Goal: Task Accomplishment & Management: Complete application form

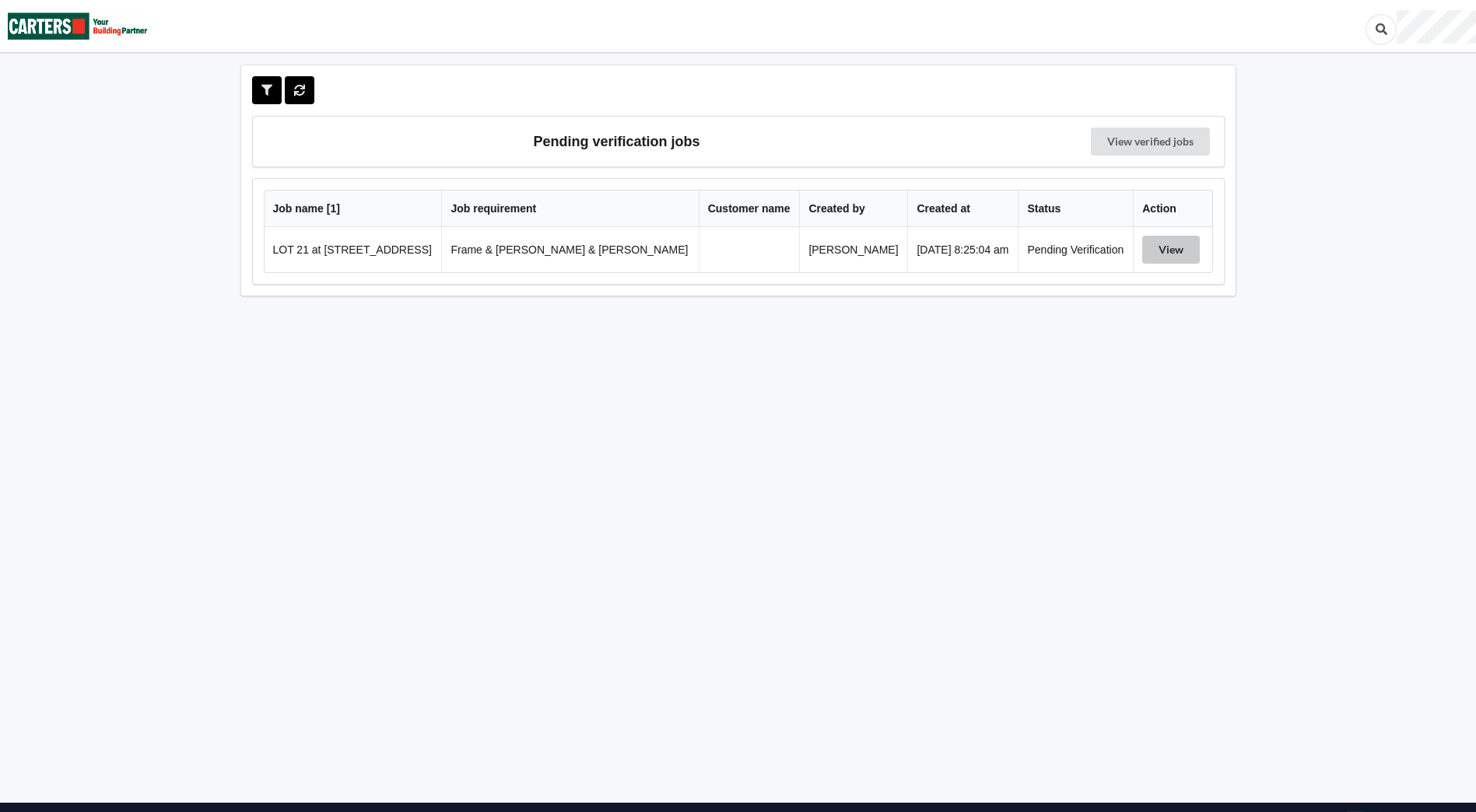
click at [1141, 250] on button "View" at bounding box center [1170, 249] width 57 height 28
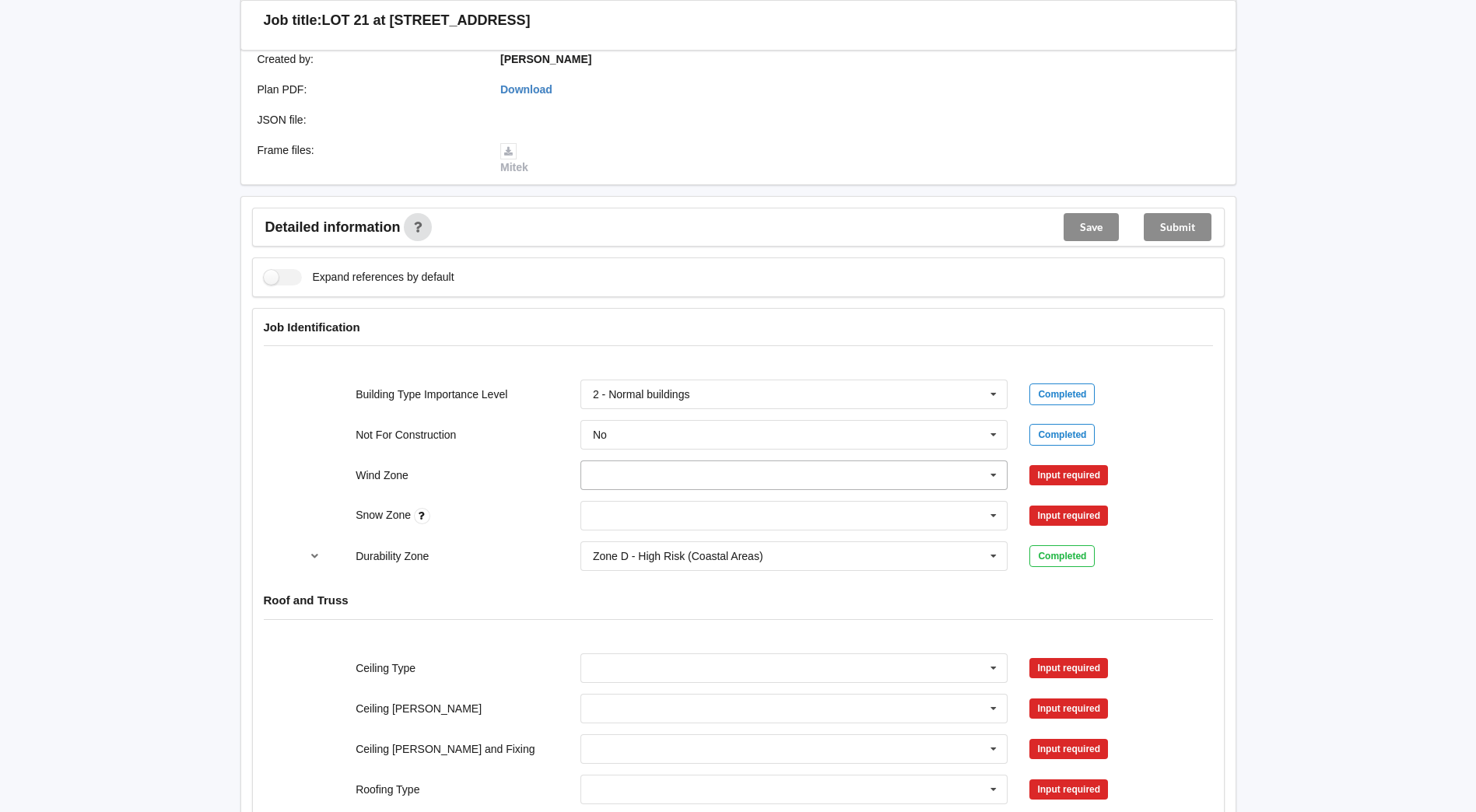
scroll to position [467, 0]
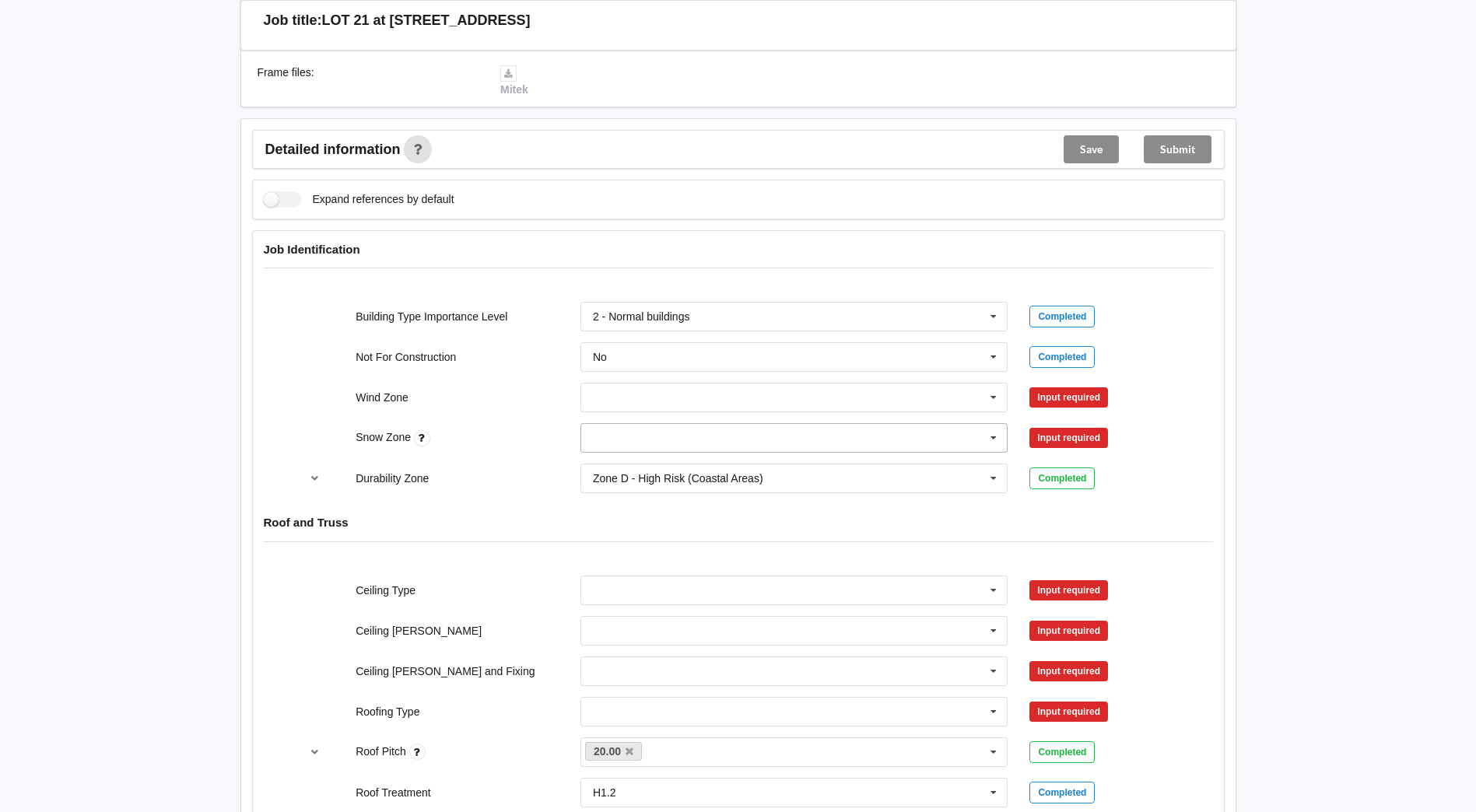
click at [992, 430] on icon at bounding box center [993, 438] width 23 height 29
click at [778, 456] on div "N0" at bounding box center [794, 466] width 427 height 29
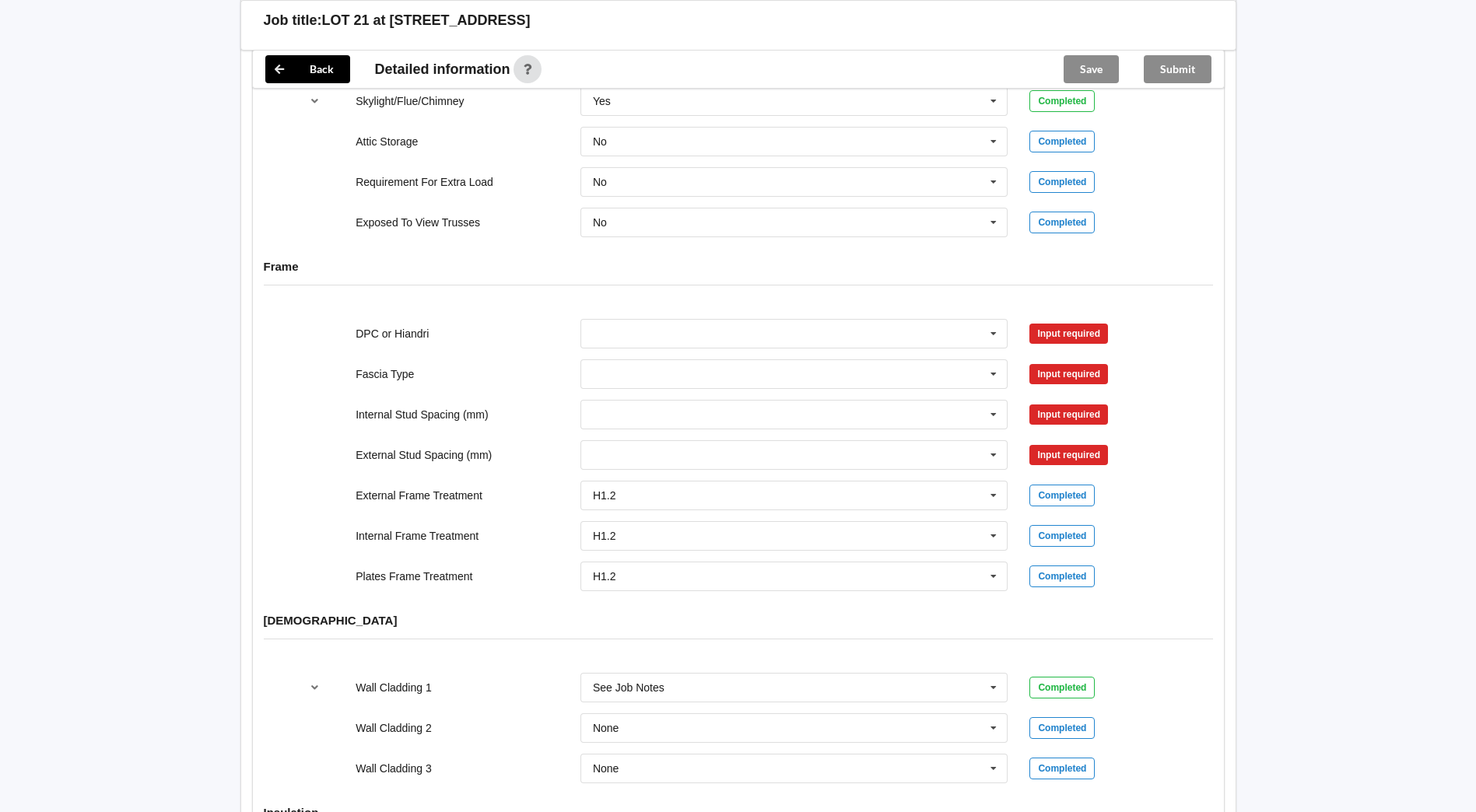
scroll to position [1400, 0]
click at [997, 320] on icon at bounding box center [993, 334] width 23 height 29
click at [738, 349] on div "DPC Fitted" at bounding box center [794, 363] width 427 height 29
click at [1076, 321] on button "Confirm input" at bounding box center [1074, 334] width 92 height 26
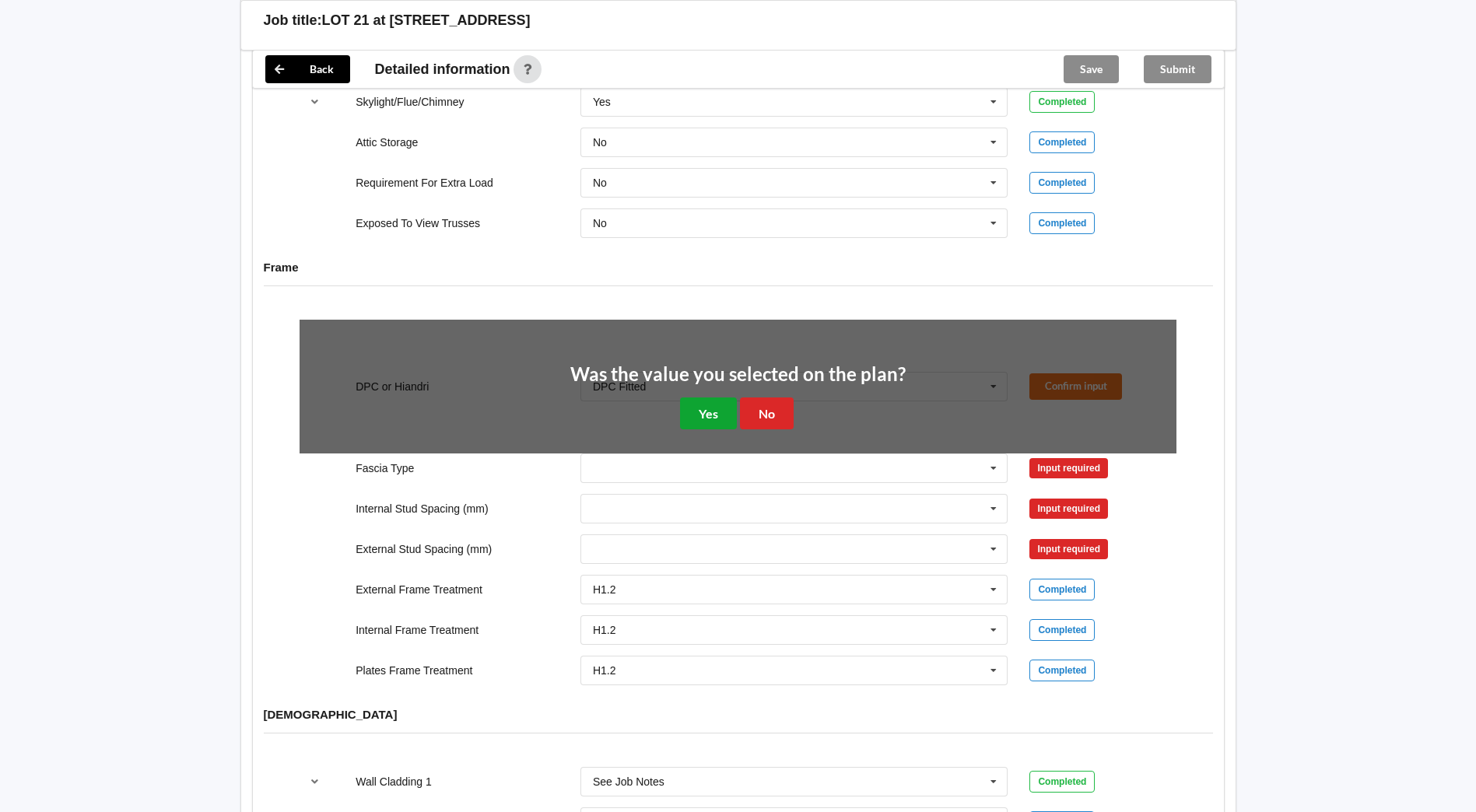
click at [705, 397] on button "Yes" at bounding box center [708, 413] width 56 height 32
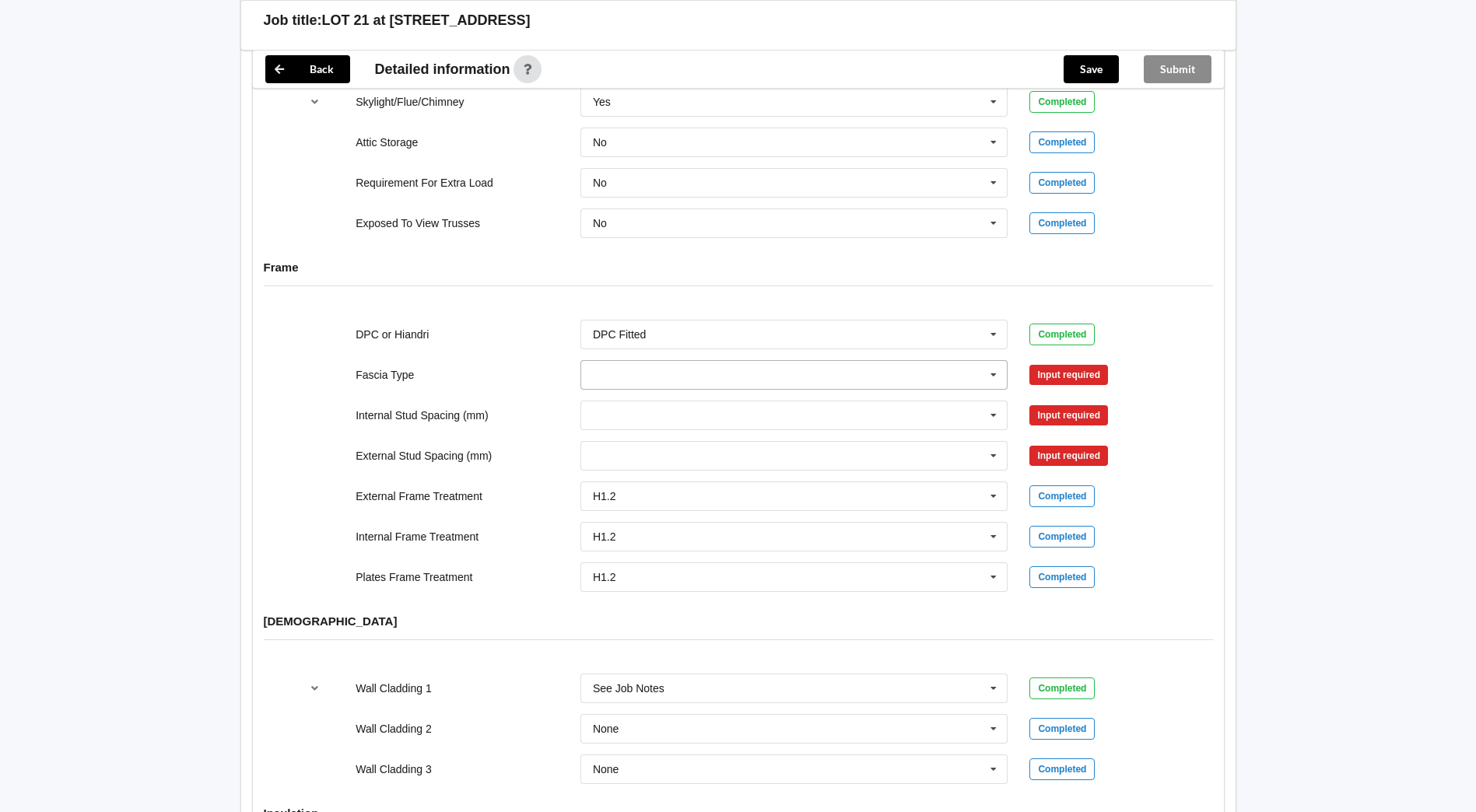
click at [997, 363] on icon at bounding box center [993, 375] width 23 height 29
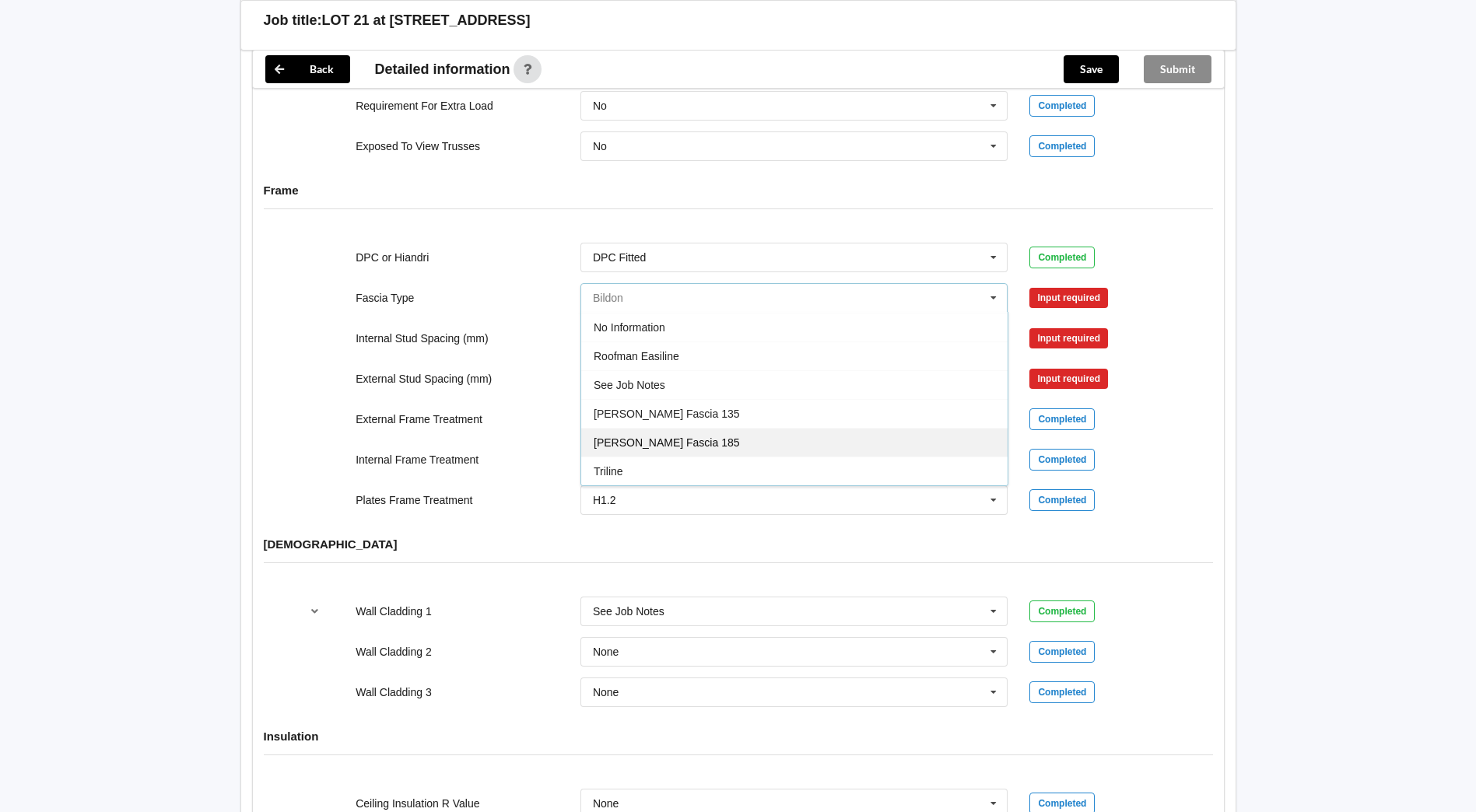
scroll to position [1477, 0]
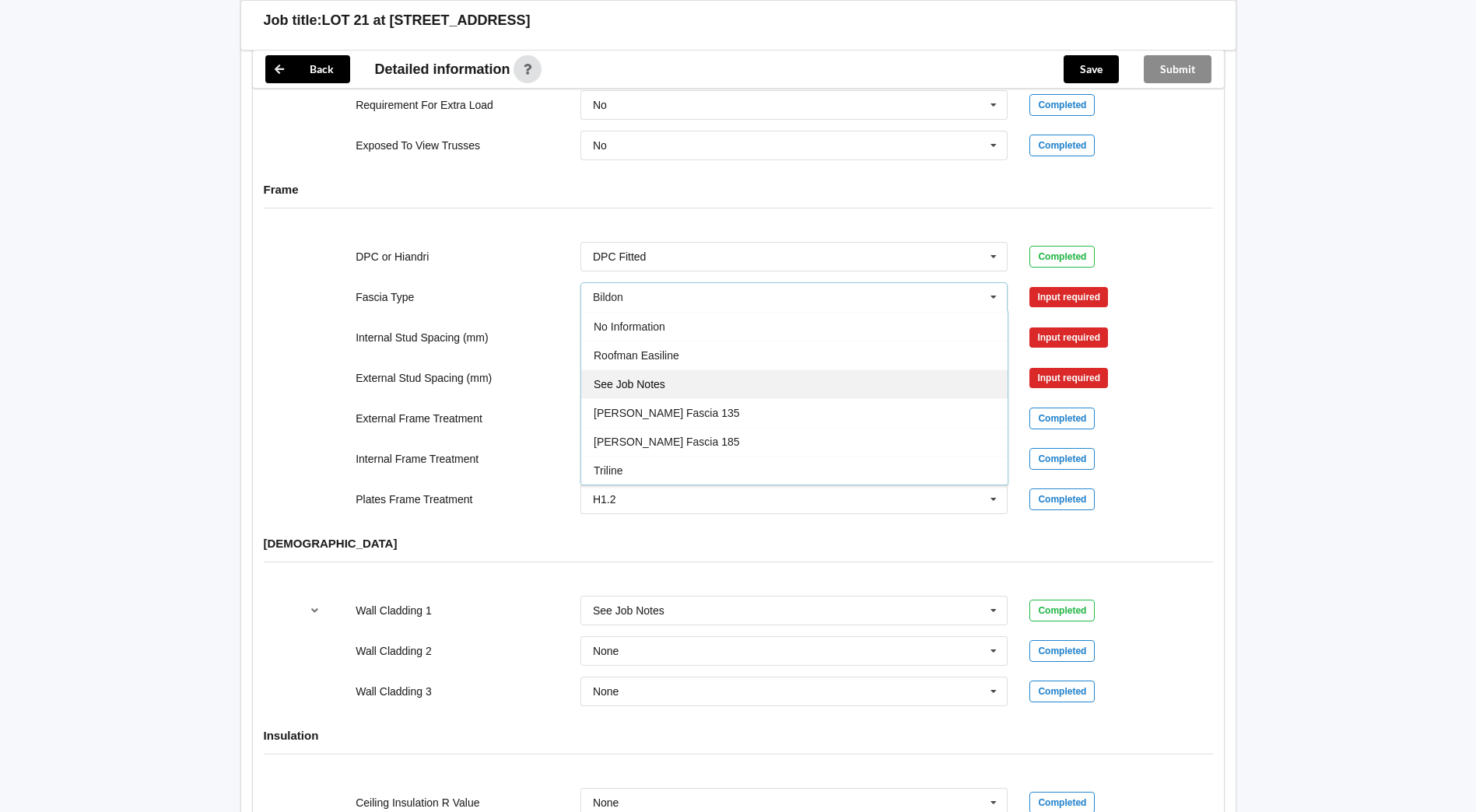
click at [674, 372] on div "See Job Notes" at bounding box center [794, 384] width 427 height 29
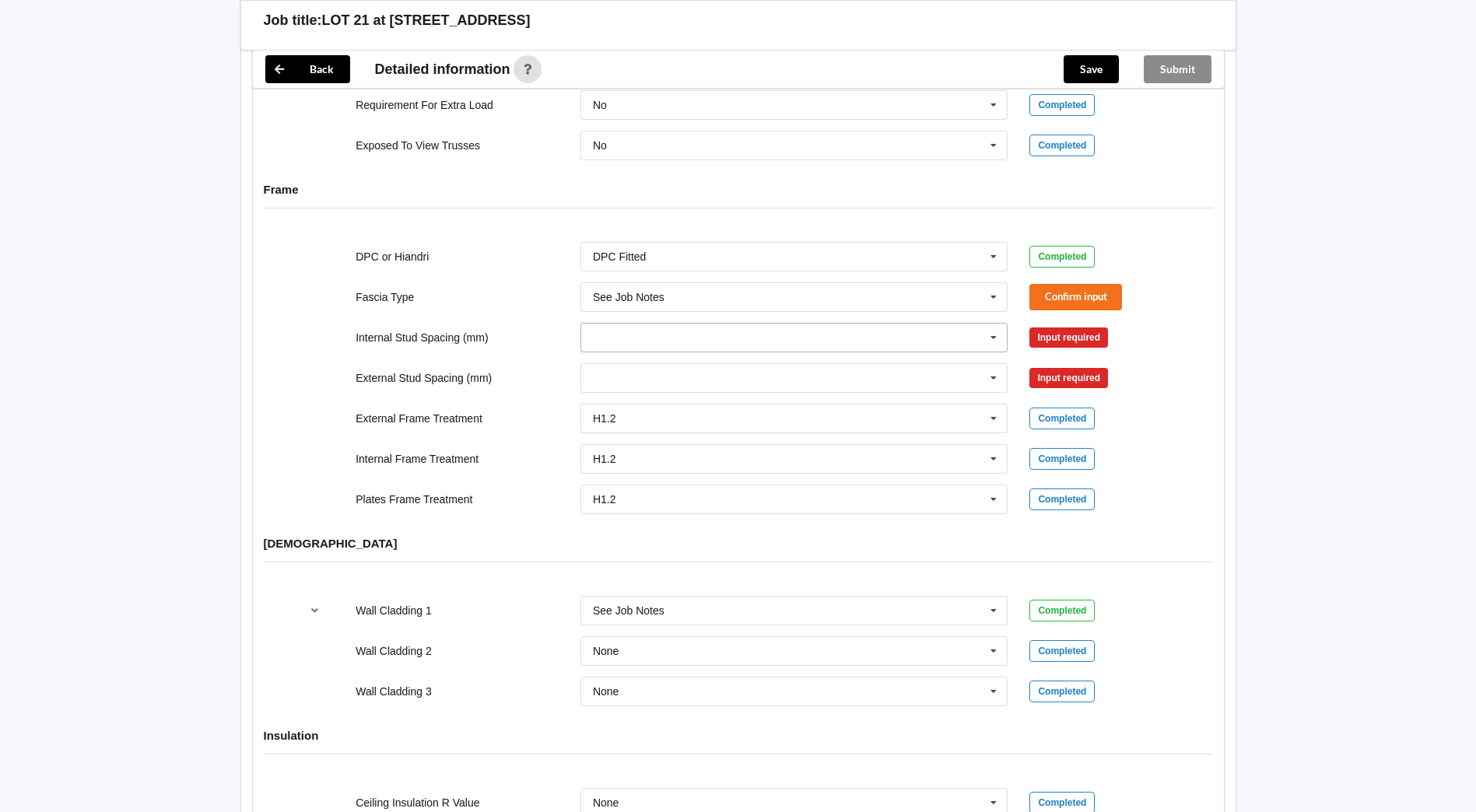
click at [712, 333] on input "text" at bounding box center [794, 337] width 427 height 28
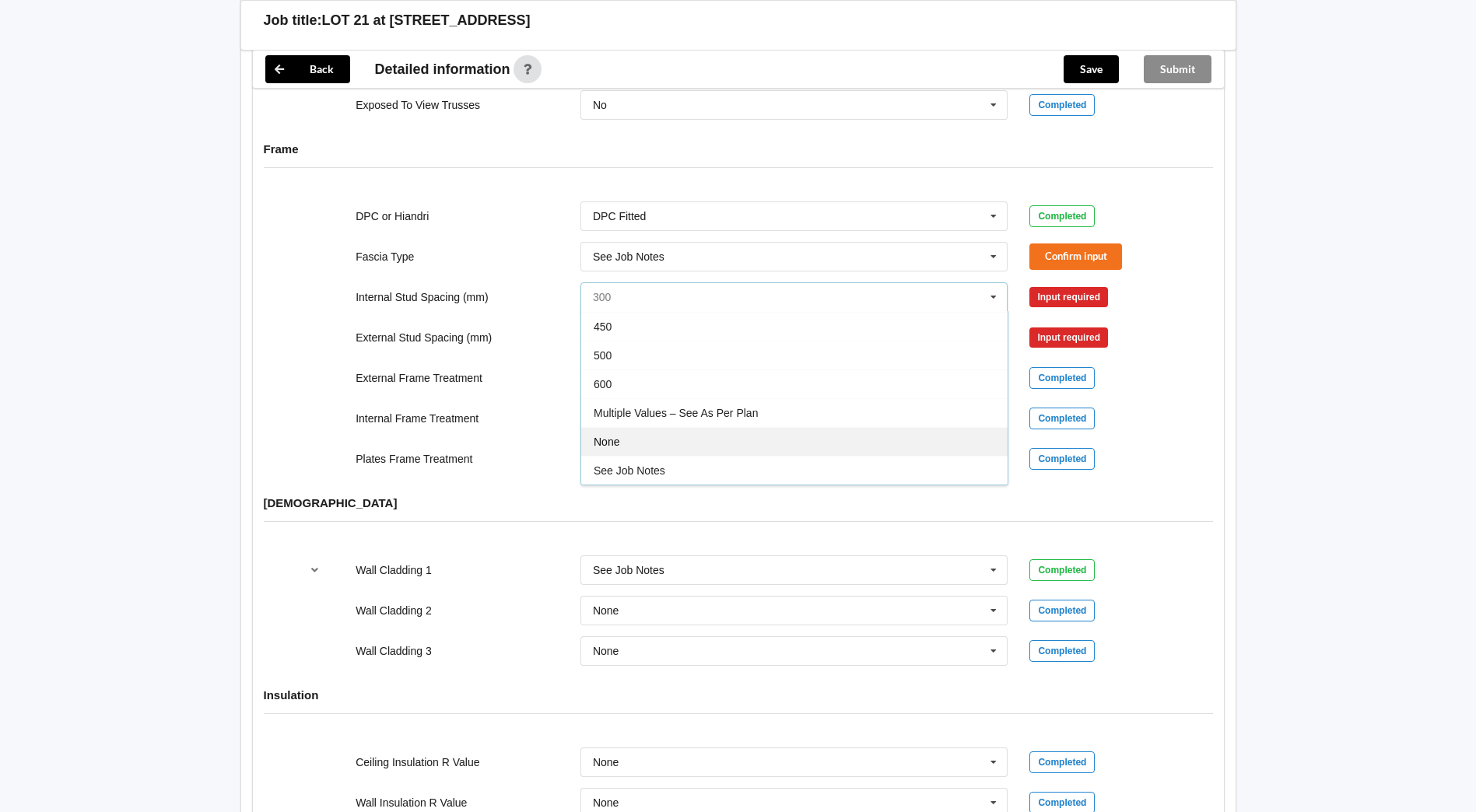
scroll to position [1555, 0]
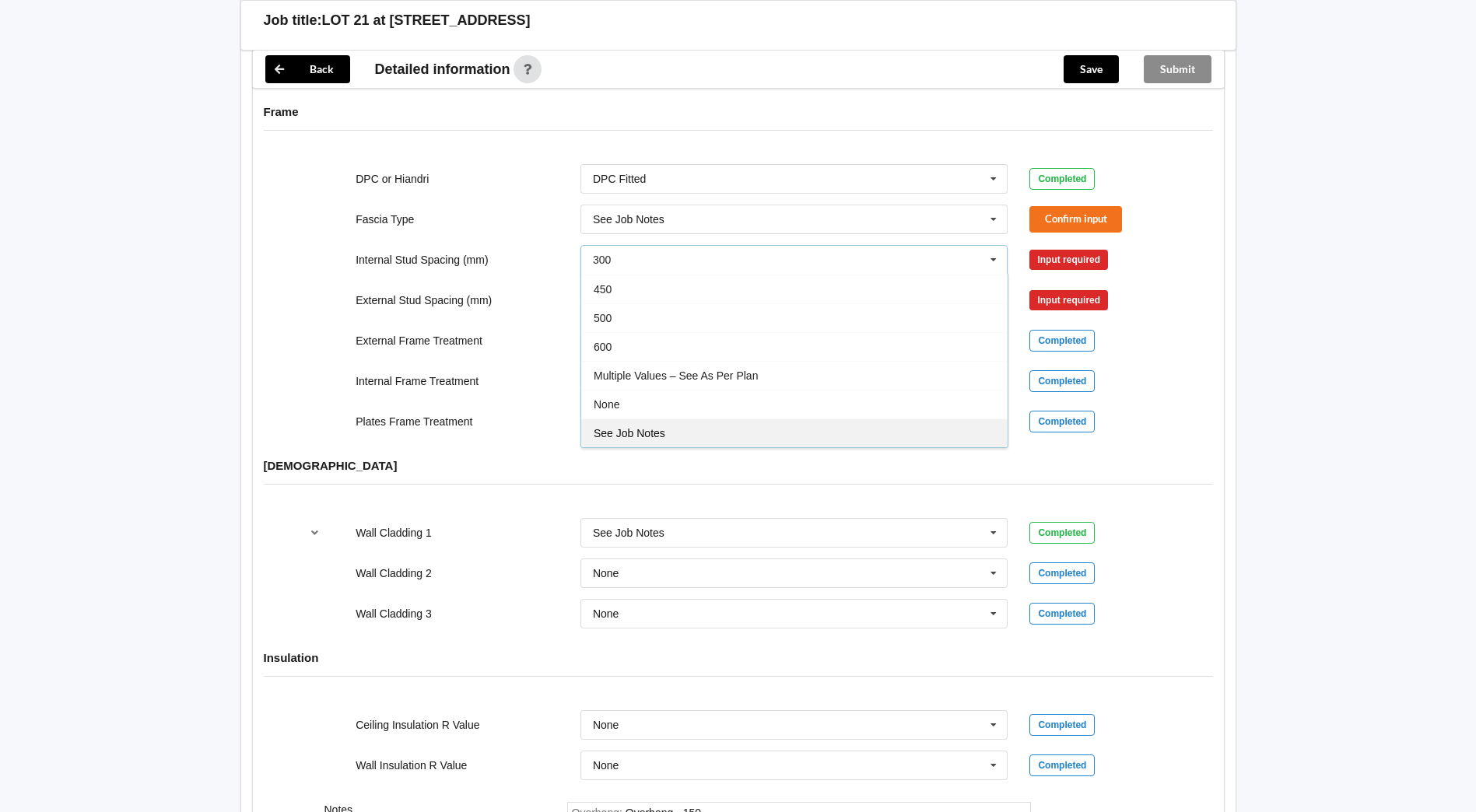
click at [664, 427] on span "See Job Notes" at bounding box center [629, 433] width 72 height 13
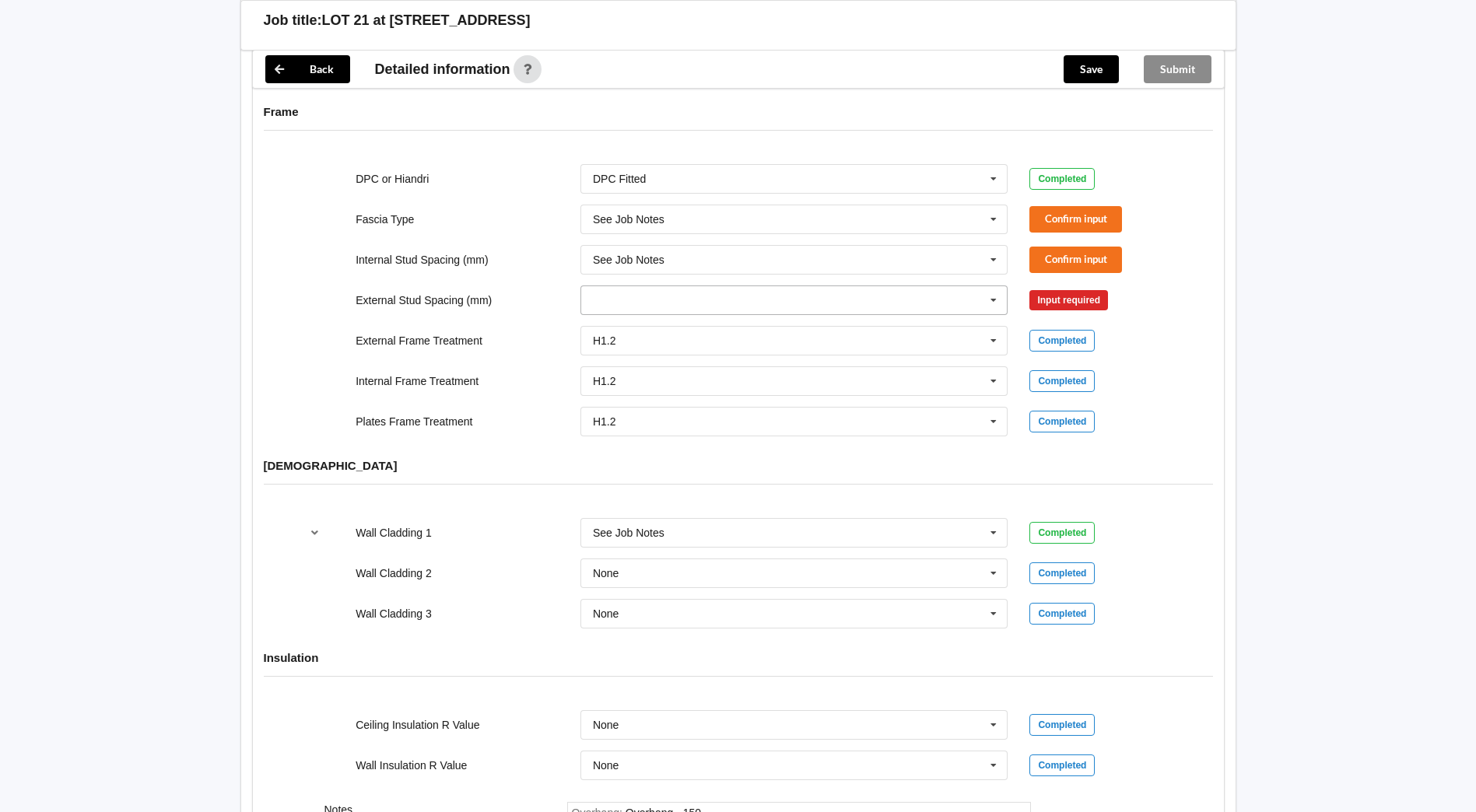
click at [683, 291] on input "text" at bounding box center [794, 300] width 427 height 28
click at [662, 410] on span "Multiple Values – See As Per Plan" at bounding box center [674, 416] width 164 height 13
click at [678, 253] on input "text" at bounding box center [794, 259] width 427 height 28
click at [664, 360] on div "Multiple Values – See As Per Plan" at bounding box center [794, 375] width 427 height 29
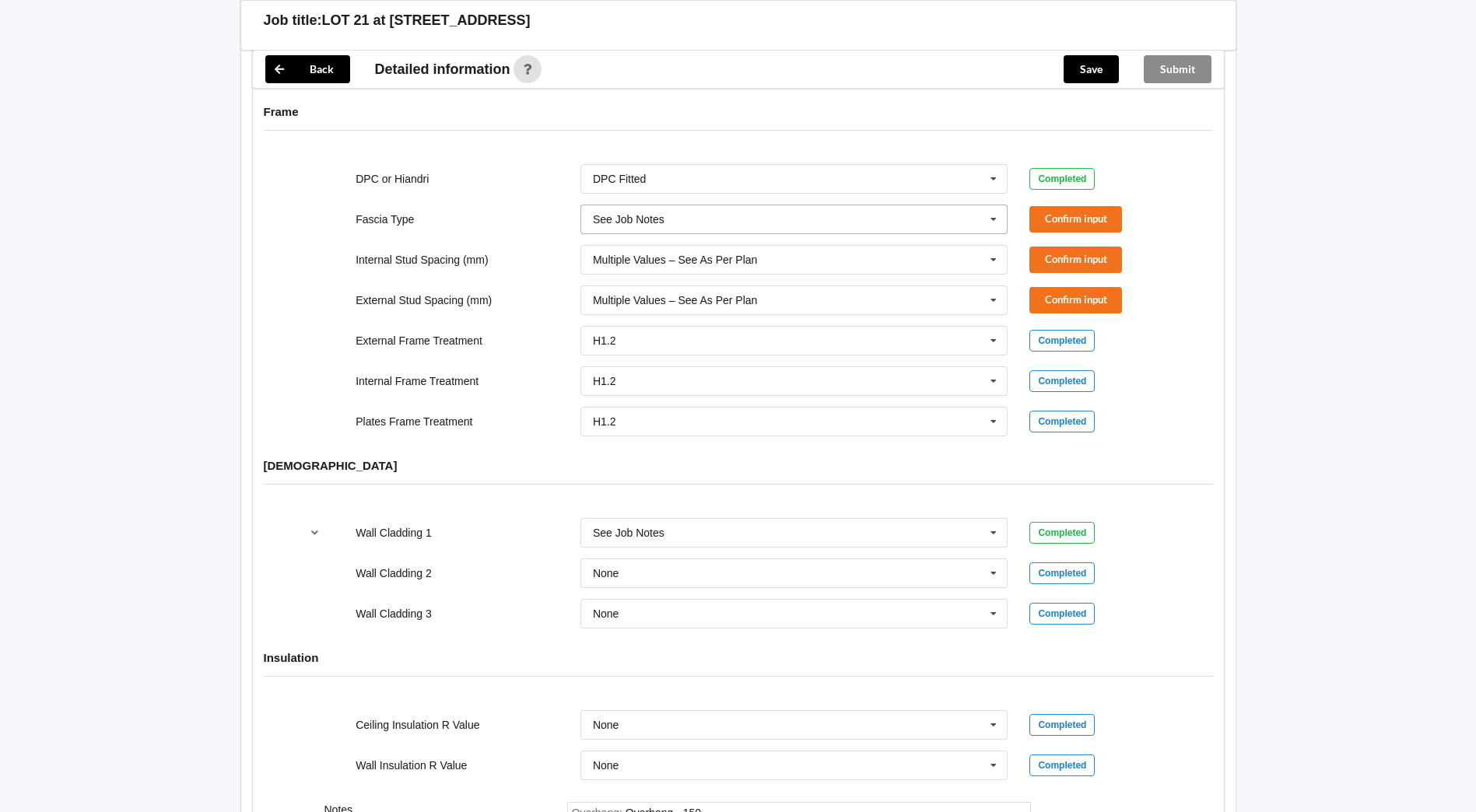
click at [766, 211] on input "text" at bounding box center [794, 219] width 427 height 28
click at [1167, 275] on div "External Stud Spacing (mm) Multiple Values – See As Per Plan 300 400 450 500 60…" at bounding box center [738, 300] width 898 height 51
click at [1066, 206] on button "Confirm input" at bounding box center [1074, 218] width 92 height 26
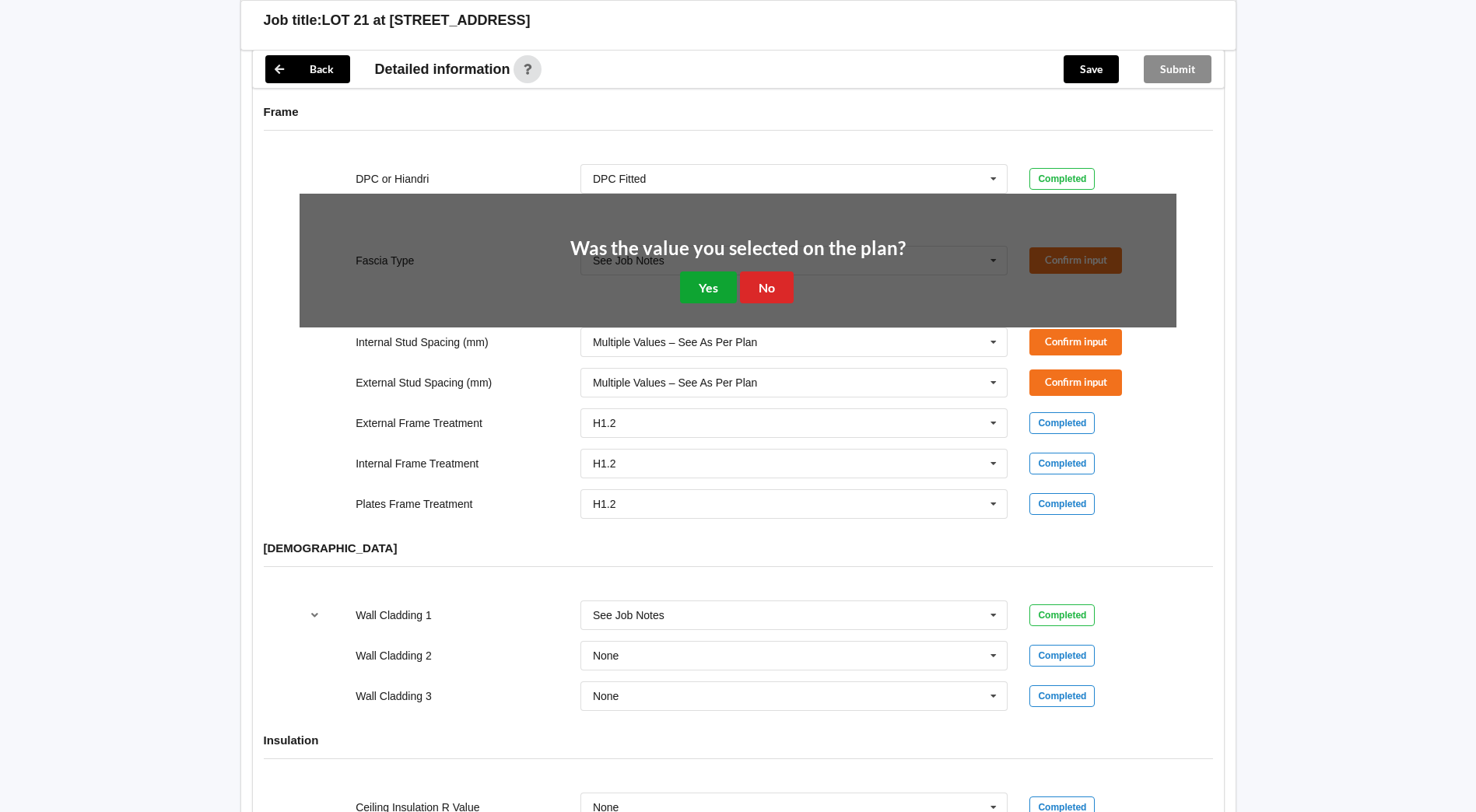
click at [709, 274] on button "Yes" at bounding box center [708, 287] width 56 height 32
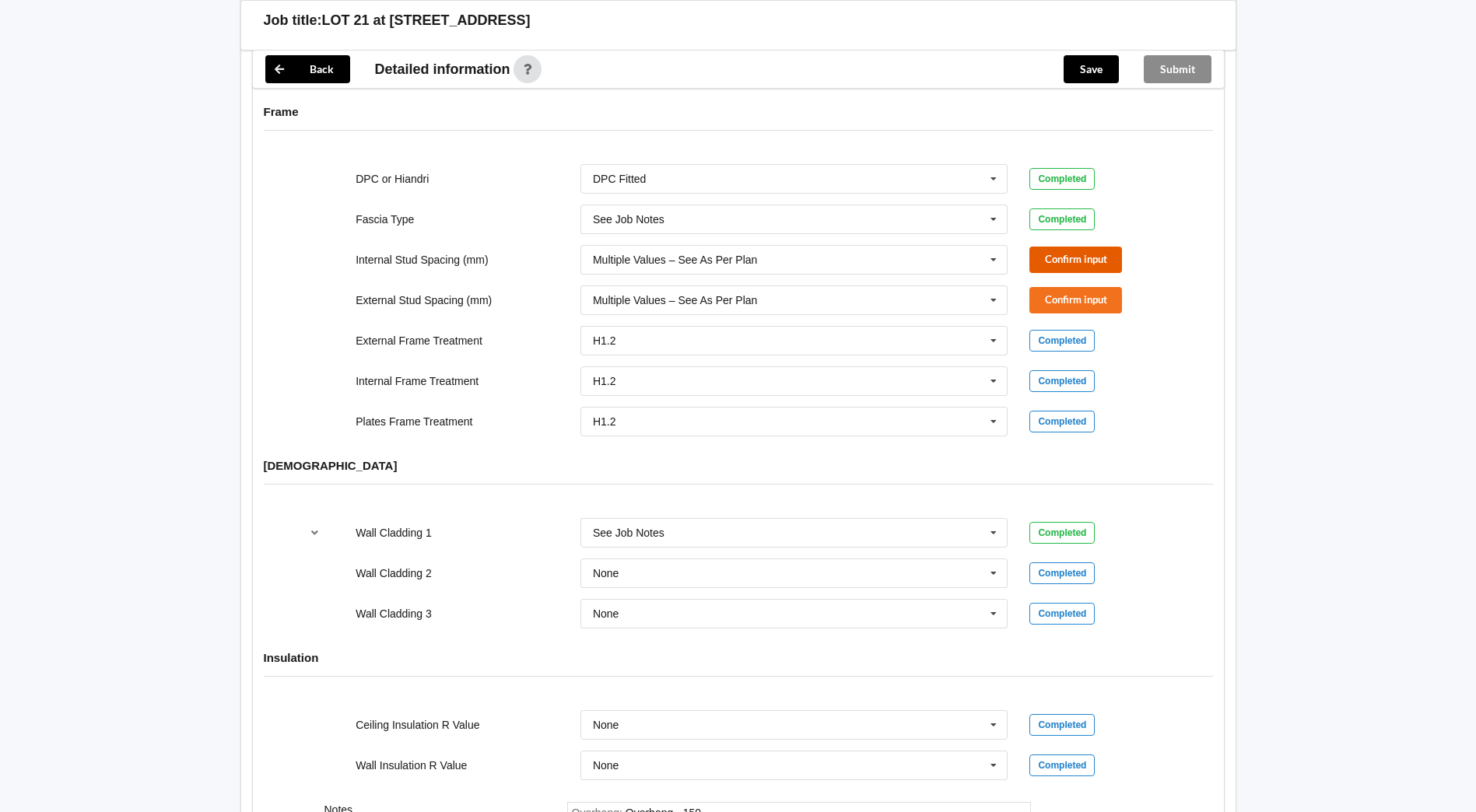
click at [1109, 250] on button "Confirm input" at bounding box center [1074, 259] width 92 height 26
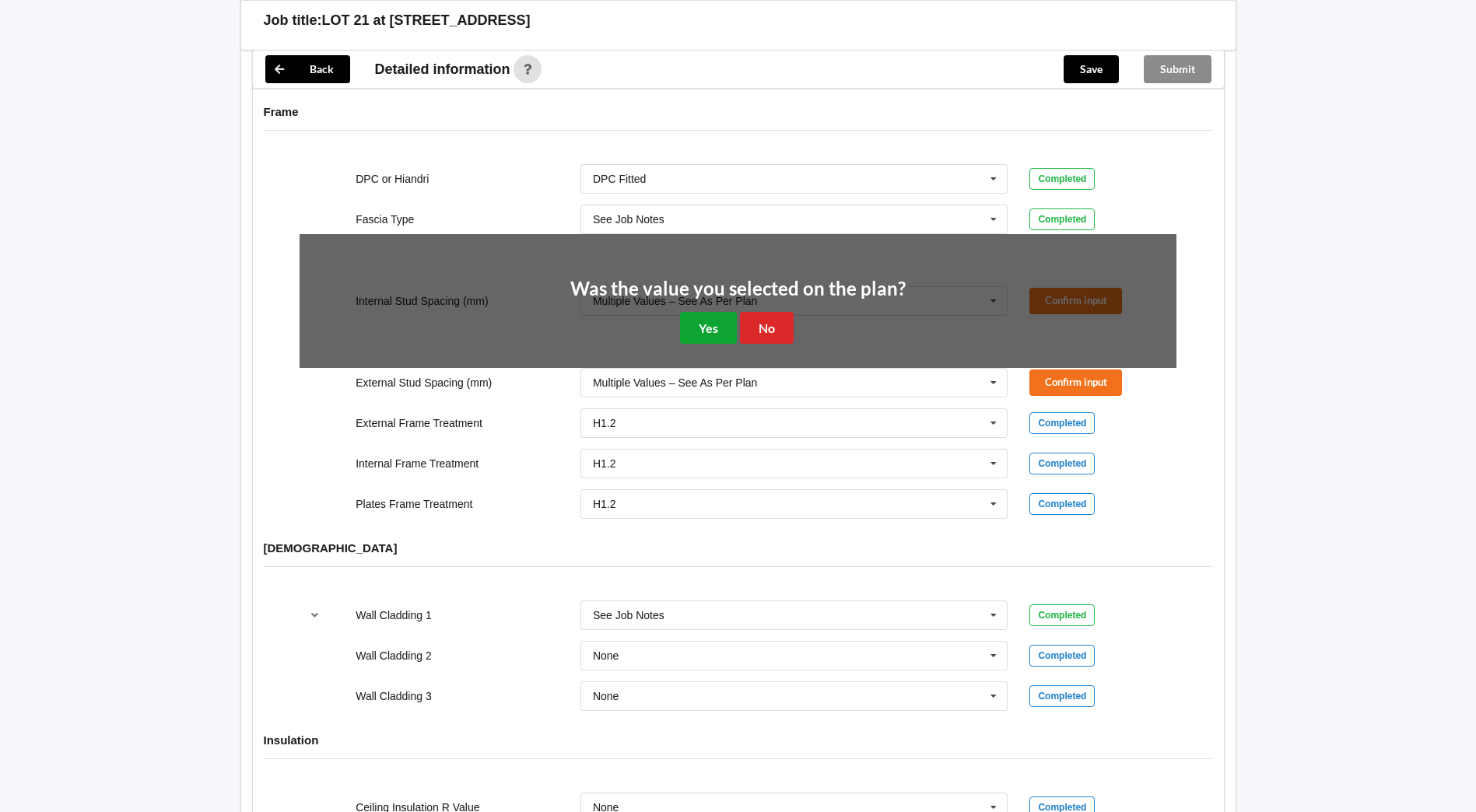
click at [721, 312] on button "Yes" at bounding box center [708, 328] width 56 height 32
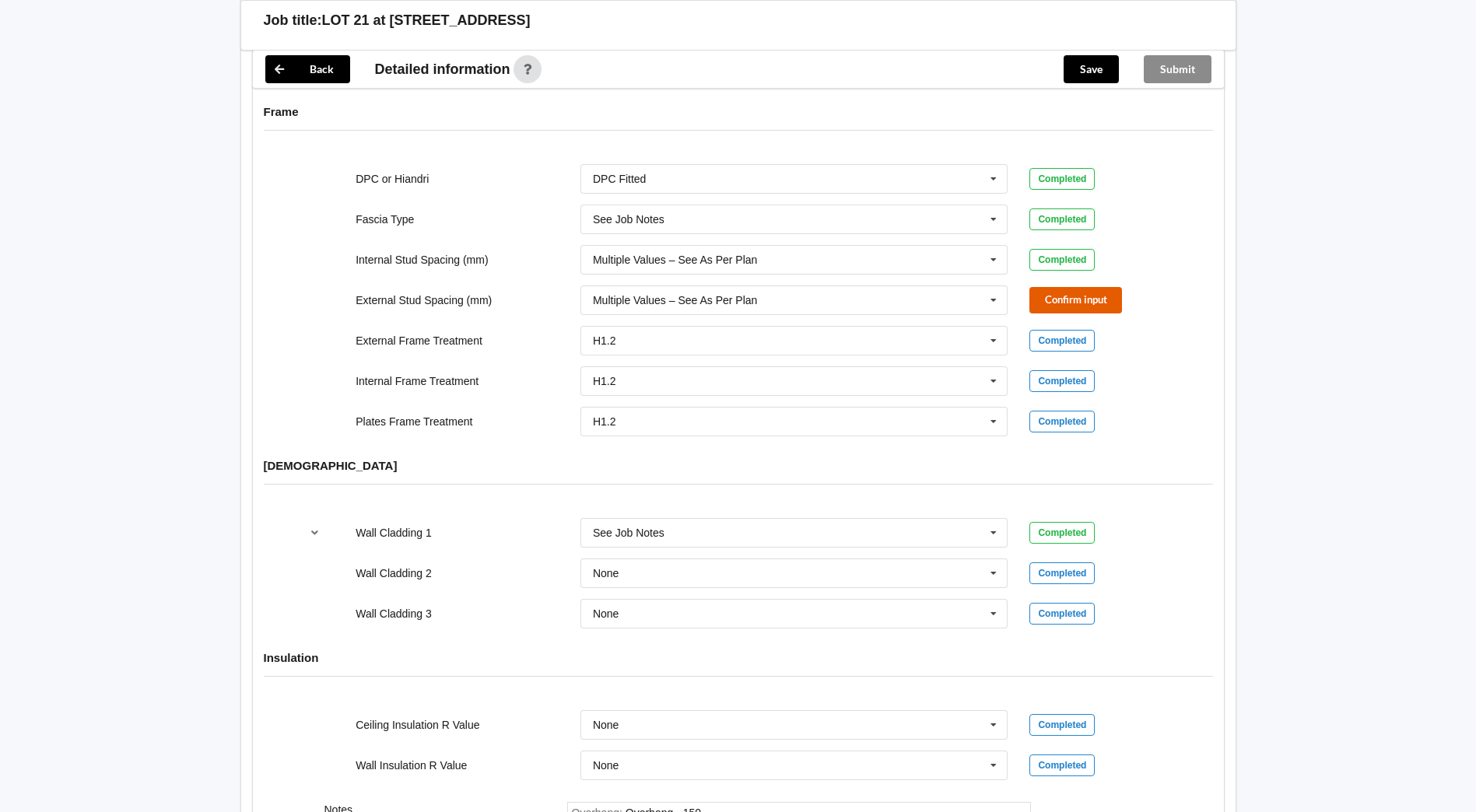
click at [1106, 287] on button "Confirm input" at bounding box center [1074, 300] width 92 height 26
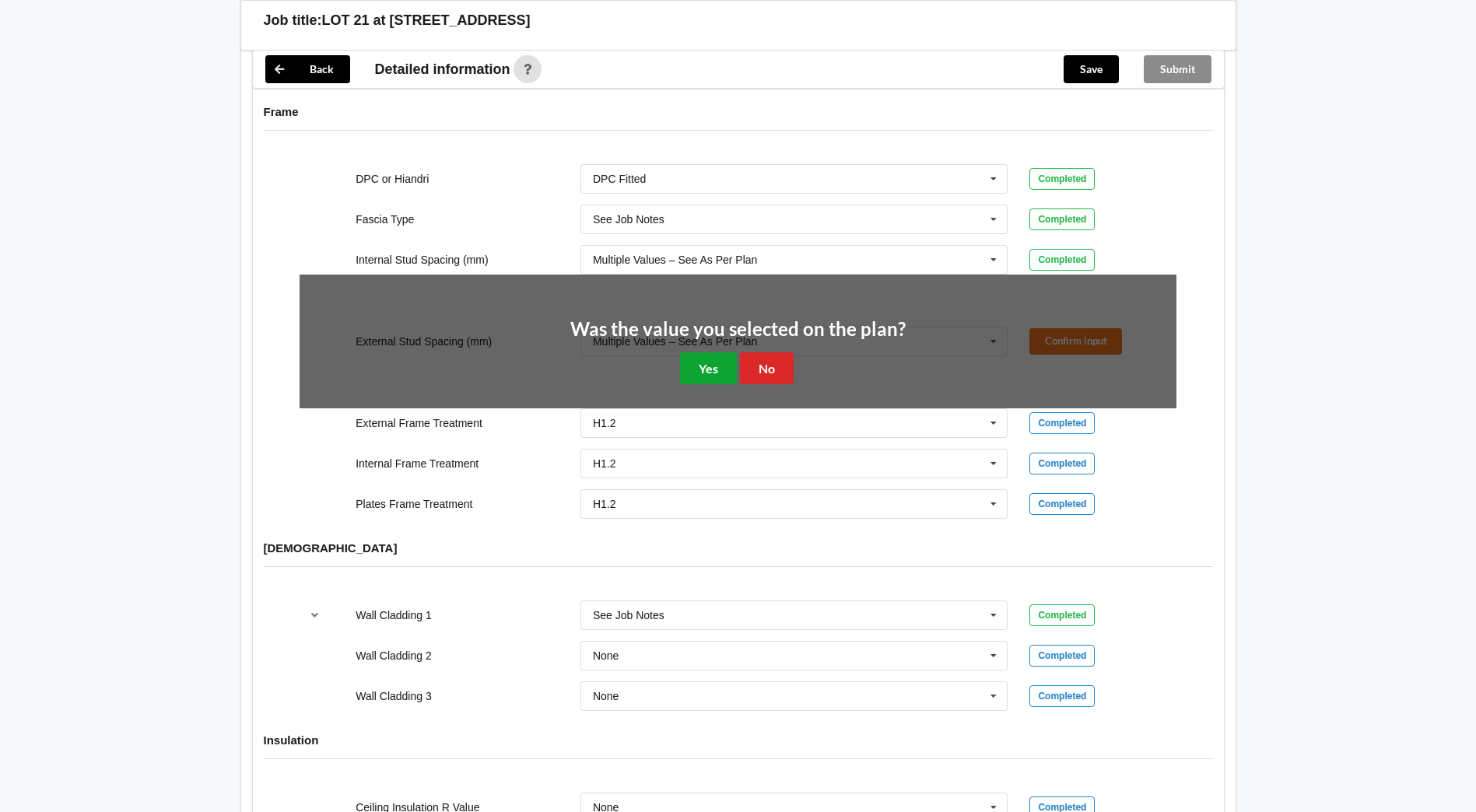
click at [725, 352] on button "Yes" at bounding box center [708, 368] width 56 height 32
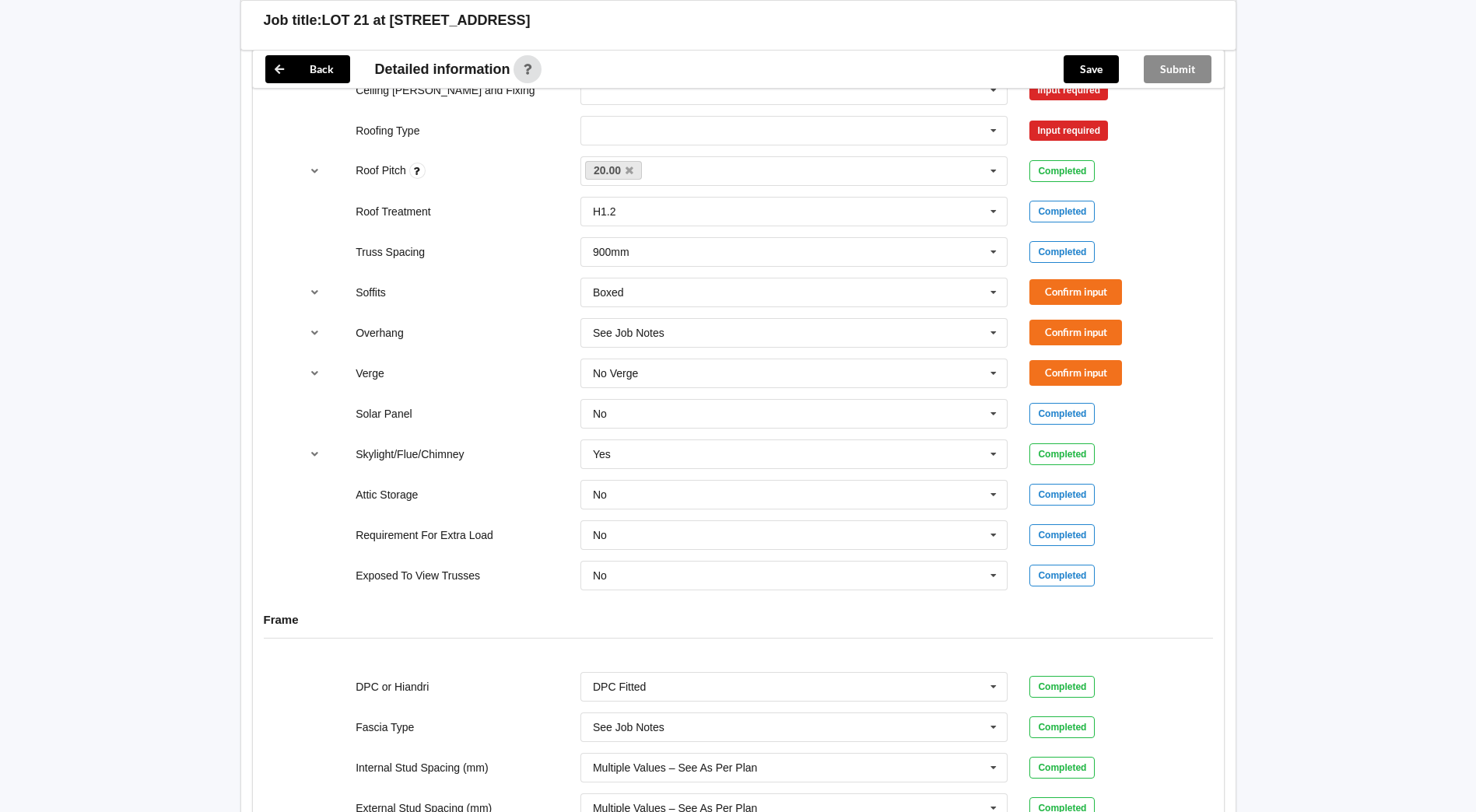
scroll to position [1020, 0]
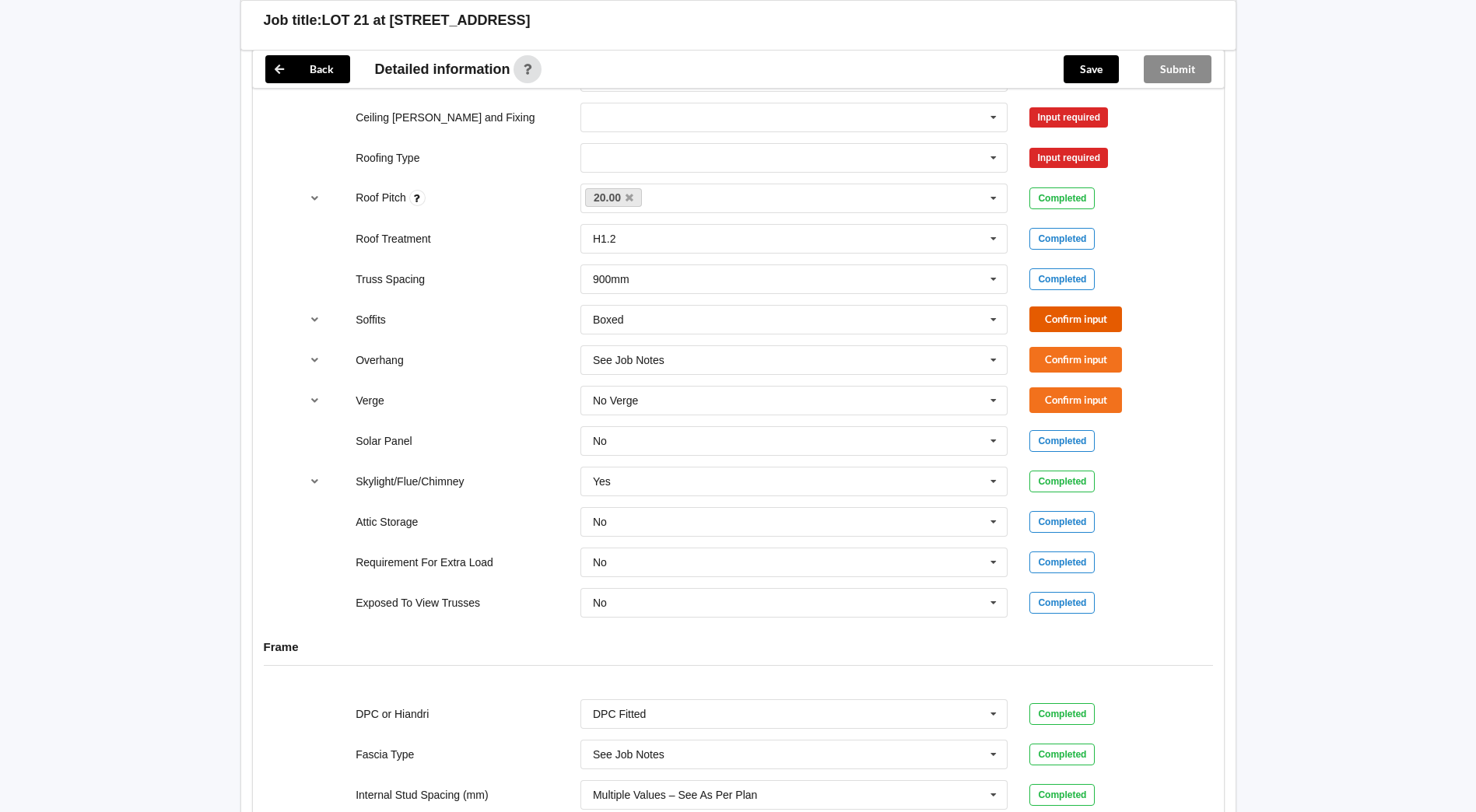
click at [1083, 307] on button "Confirm input" at bounding box center [1074, 319] width 92 height 26
click at [1069, 347] on button "Confirm input" at bounding box center [1074, 359] width 92 height 26
click at [1065, 387] on button "Confirm input" at bounding box center [1074, 400] width 92 height 26
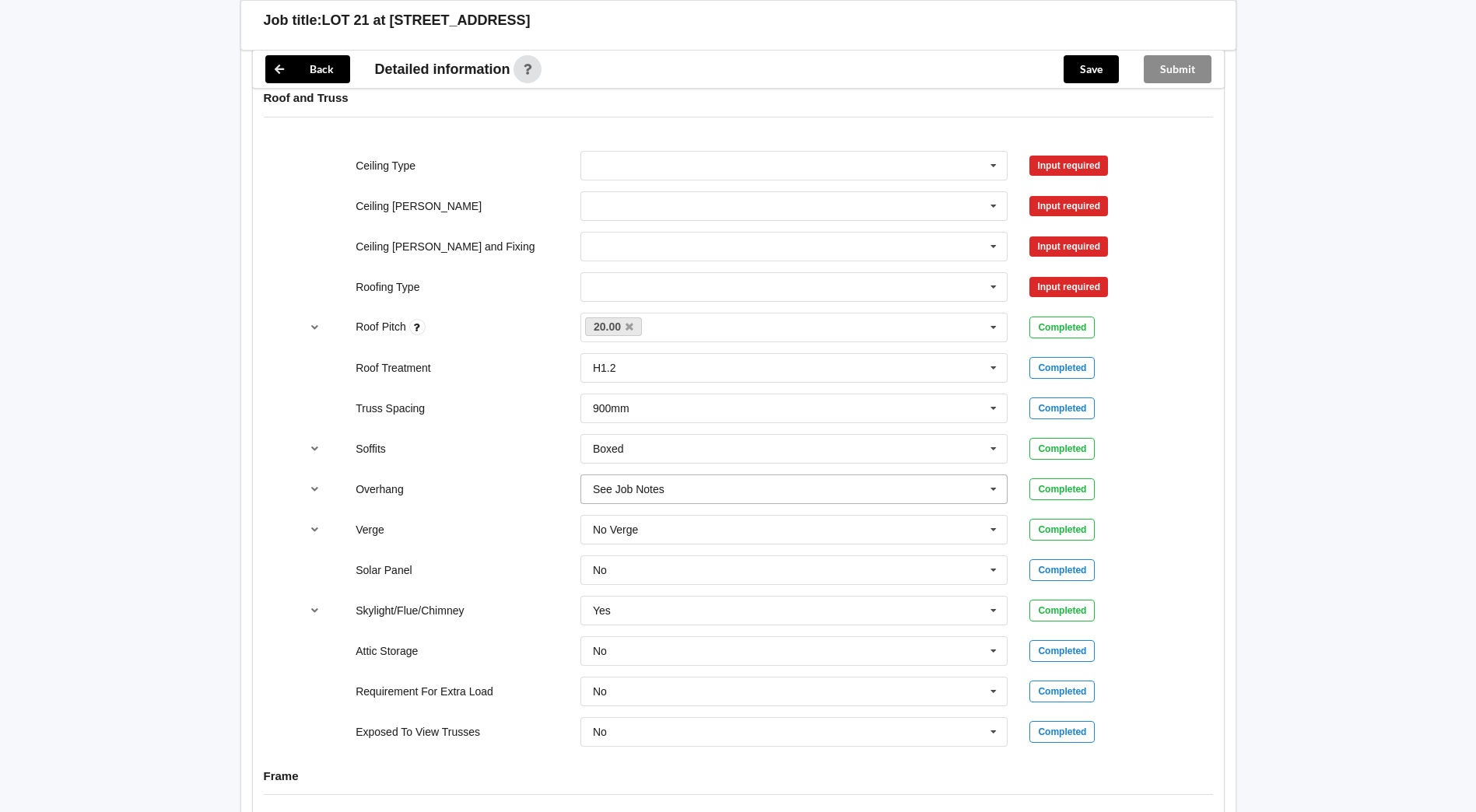
scroll to position [865, 0]
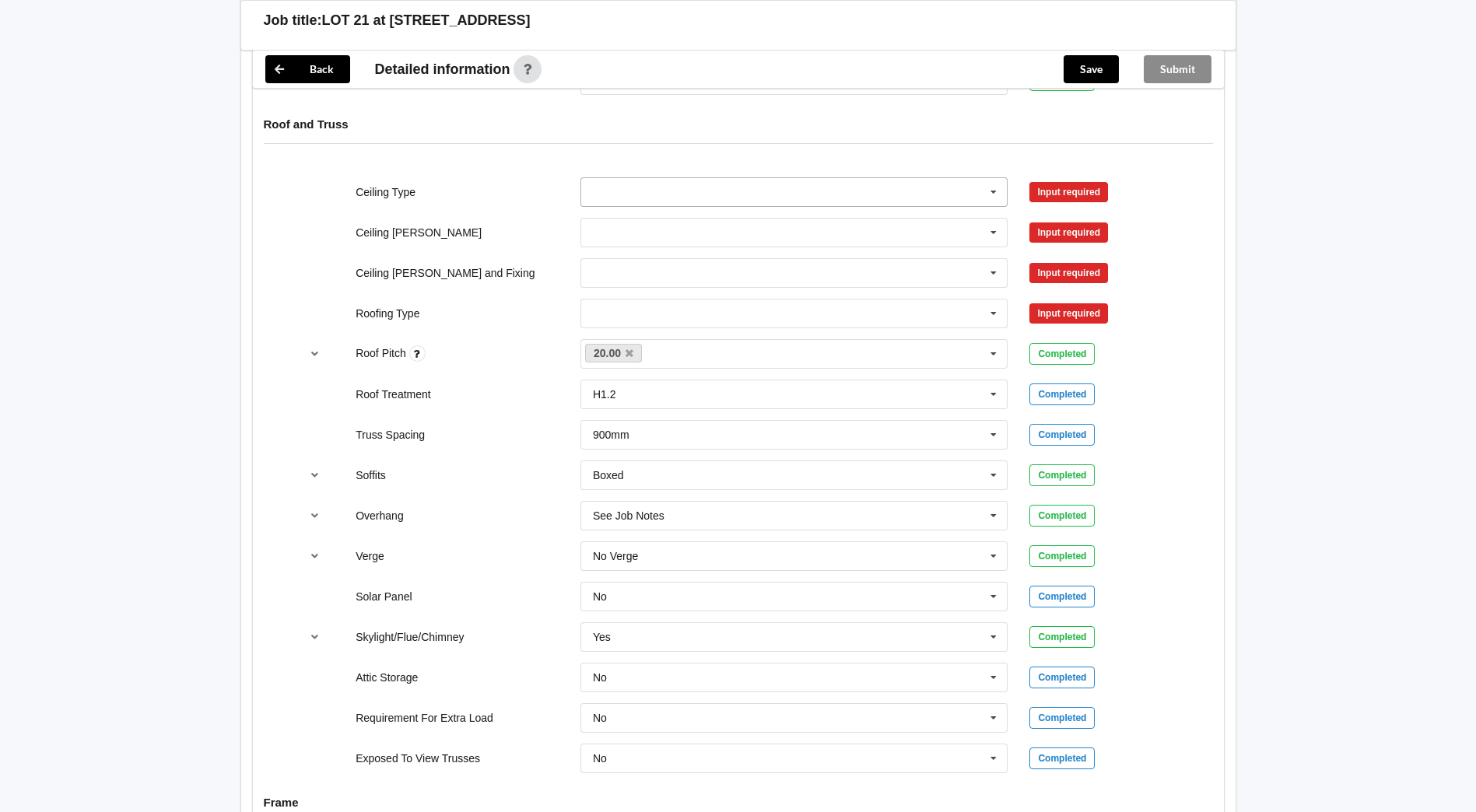
click at [989, 178] on icon at bounding box center [993, 192] width 23 height 29
click at [629, 301] on span "13mm Gib" at bounding box center [618, 308] width 51 height 13
click at [993, 219] on icon at bounding box center [993, 233] width 23 height 29
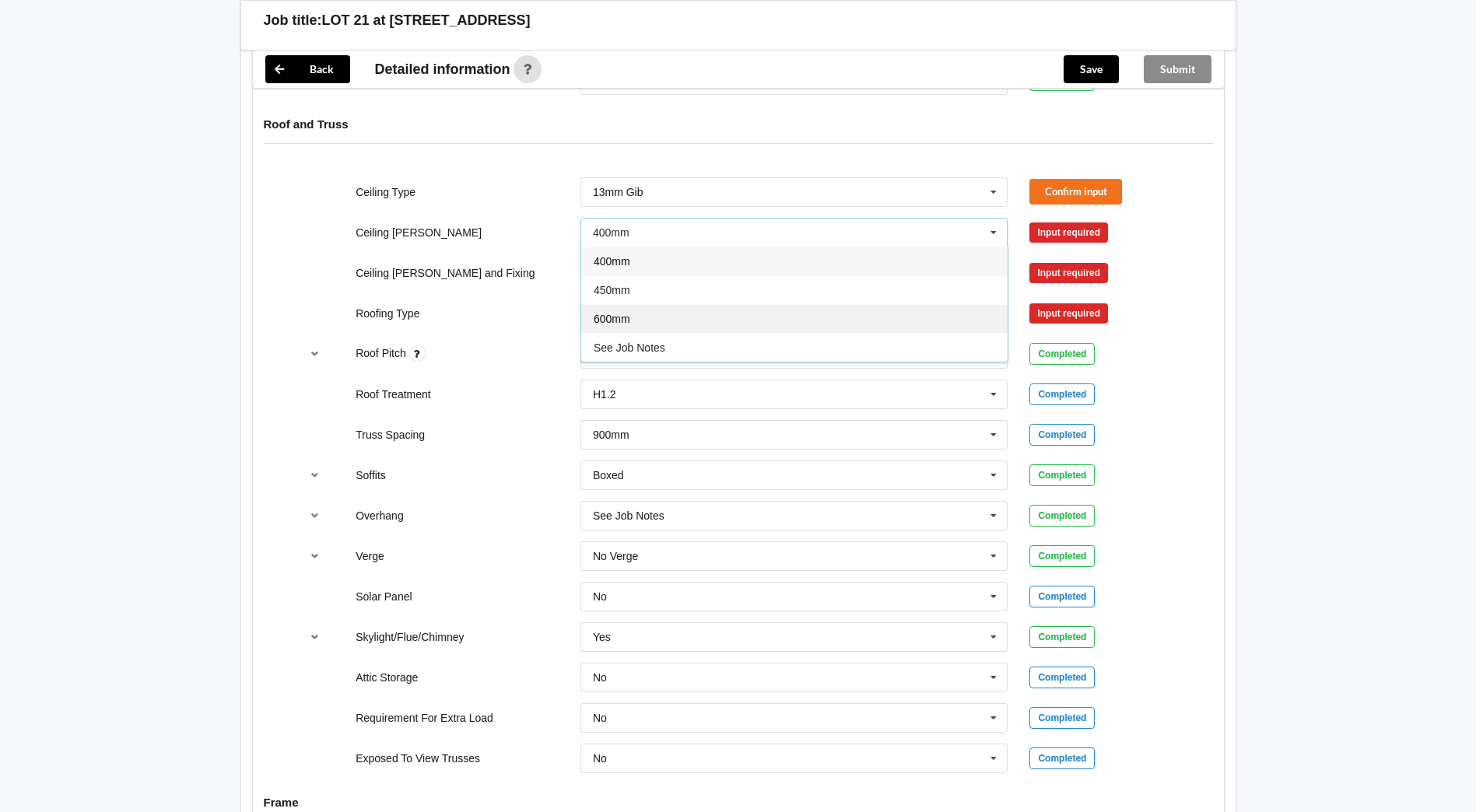
click at [652, 304] on div "600mm" at bounding box center [794, 318] width 427 height 29
click at [988, 259] on icon at bounding box center [993, 274] width 23 height 29
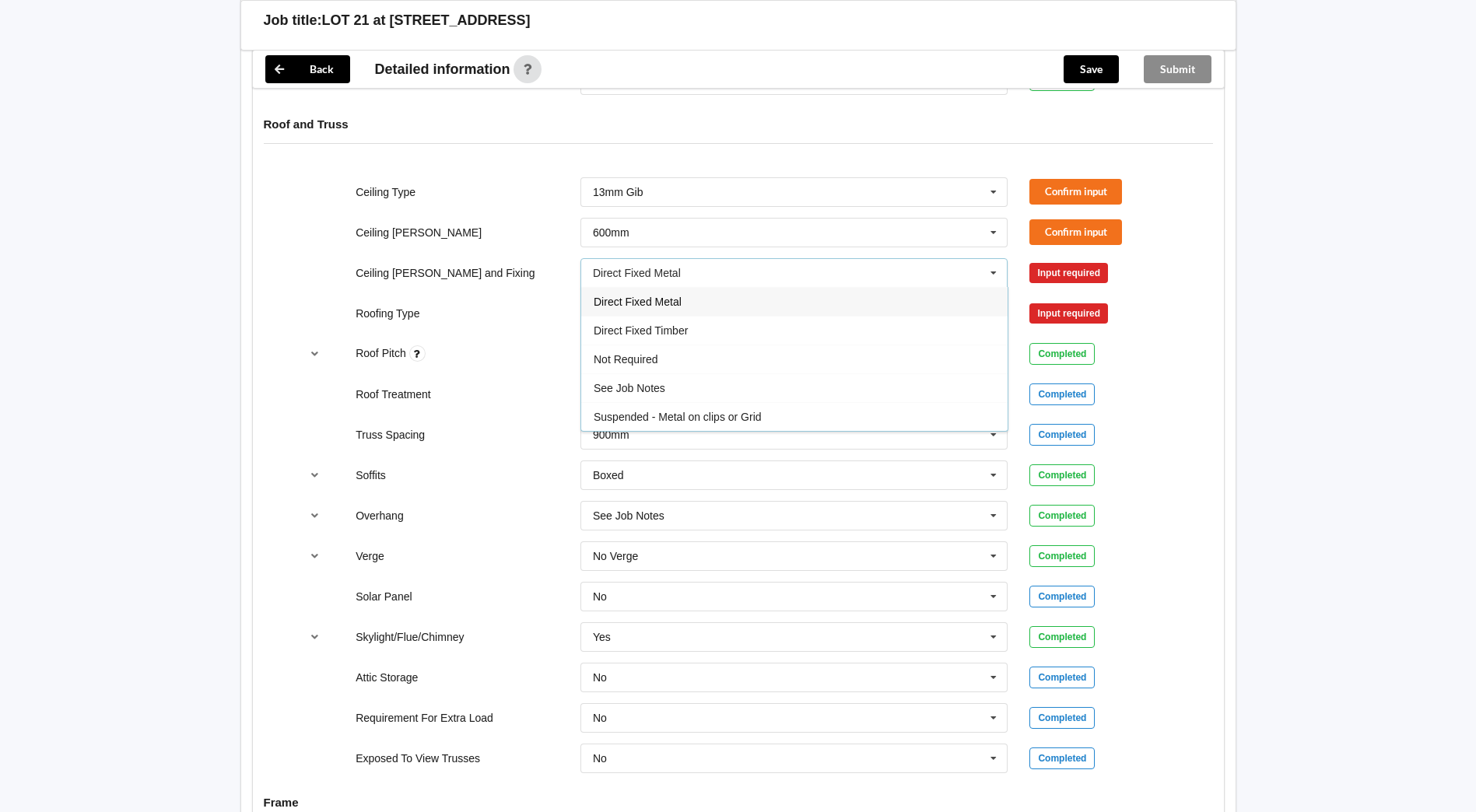
click at [691, 287] on div "Direct Fixed Metal" at bounding box center [794, 301] width 427 height 29
click at [640, 300] on input "text" at bounding box center [794, 313] width 427 height 28
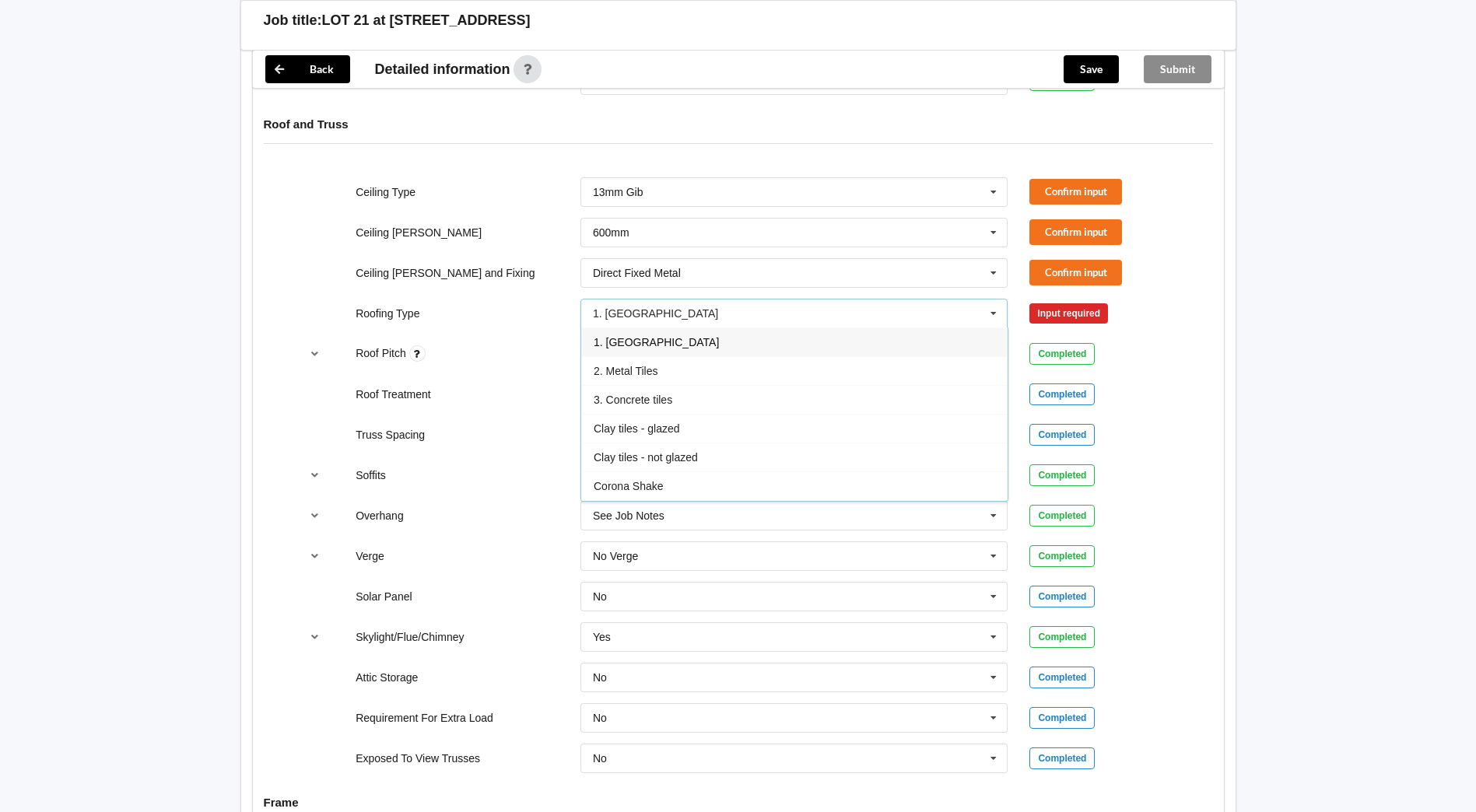
click at [632, 336] on span "1. [GEOGRAPHIC_DATA]" at bounding box center [656, 343] width 125 height 13
click at [657, 218] on input "text" at bounding box center [794, 232] width 427 height 28
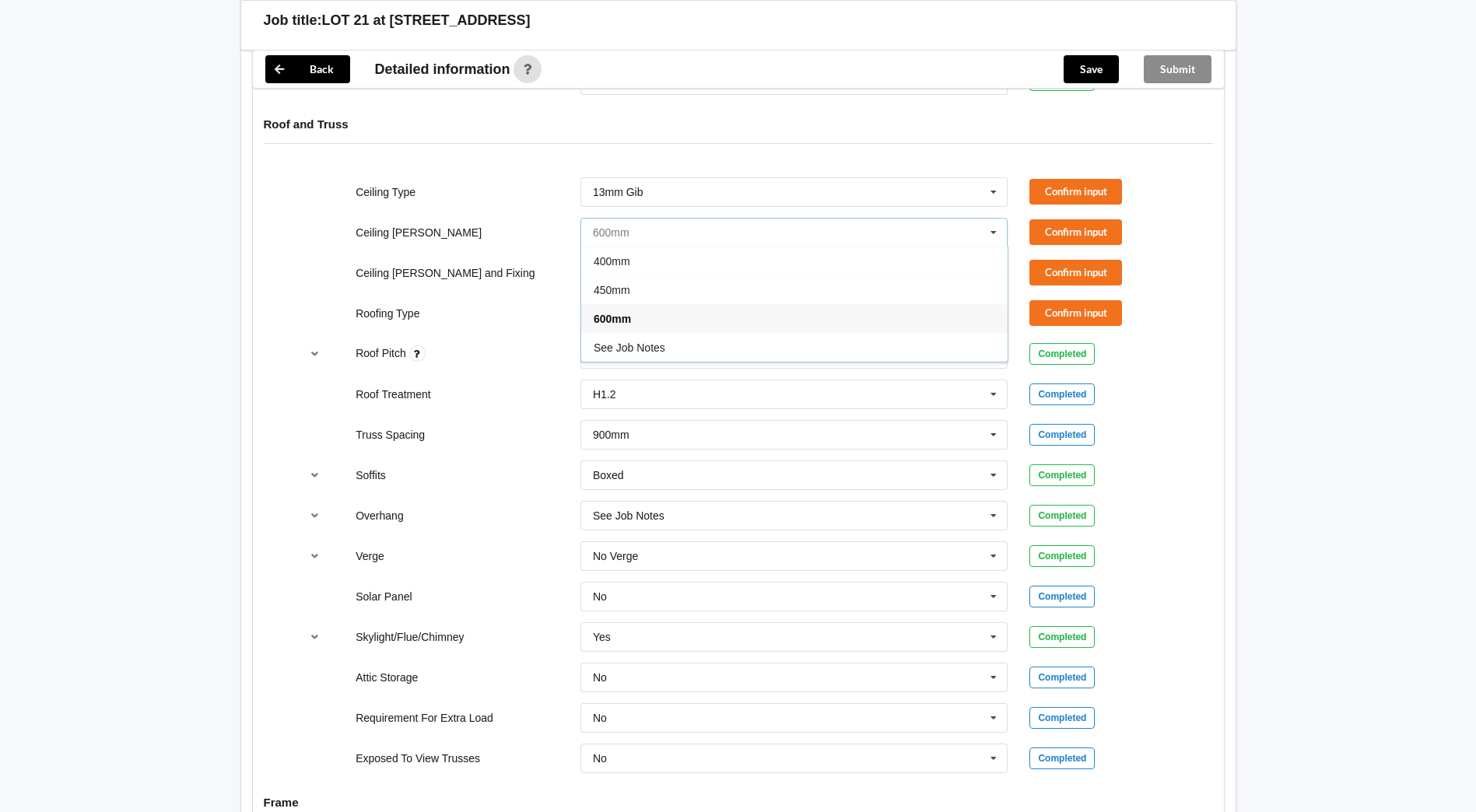
click at [657, 218] on input "text" at bounding box center [794, 232] width 427 height 28
click at [971, 218] on input "text" at bounding box center [794, 232] width 427 height 28
click at [997, 218] on icon at bounding box center [993, 233] width 23 height 29
click at [1009, 263] on div "Direct Fixed Metal Direct Fixed Metal Direct Fixed Timber Not Required See Job …" at bounding box center [793, 273] width 450 height 51
click at [992, 260] on icon at bounding box center [993, 274] width 23 height 29
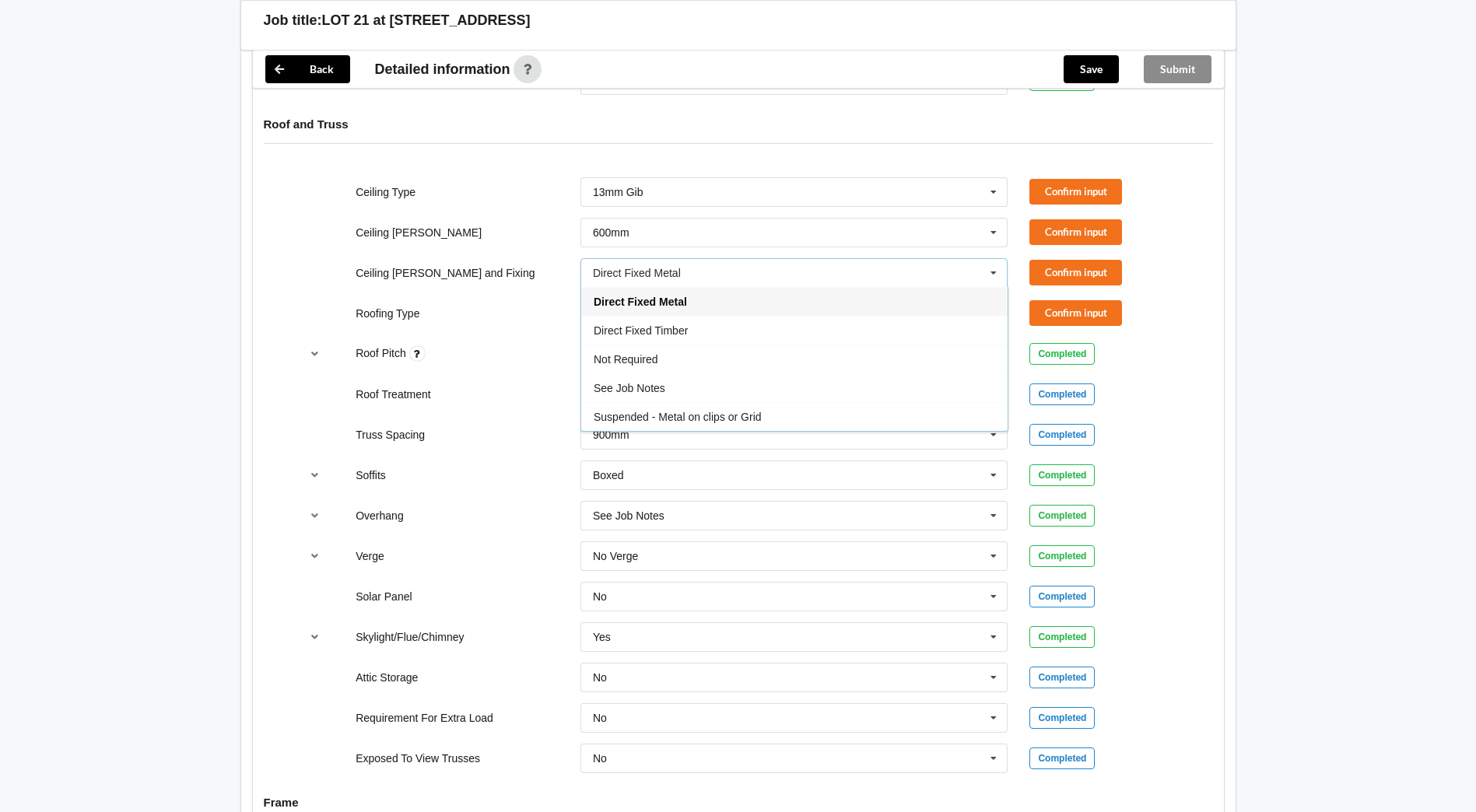
click at [992, 260] on icon at bounding box center [993, 274] width 23 height 29
click at [988, 262] on icon at bounding box center [993, 274] width 23 height 29
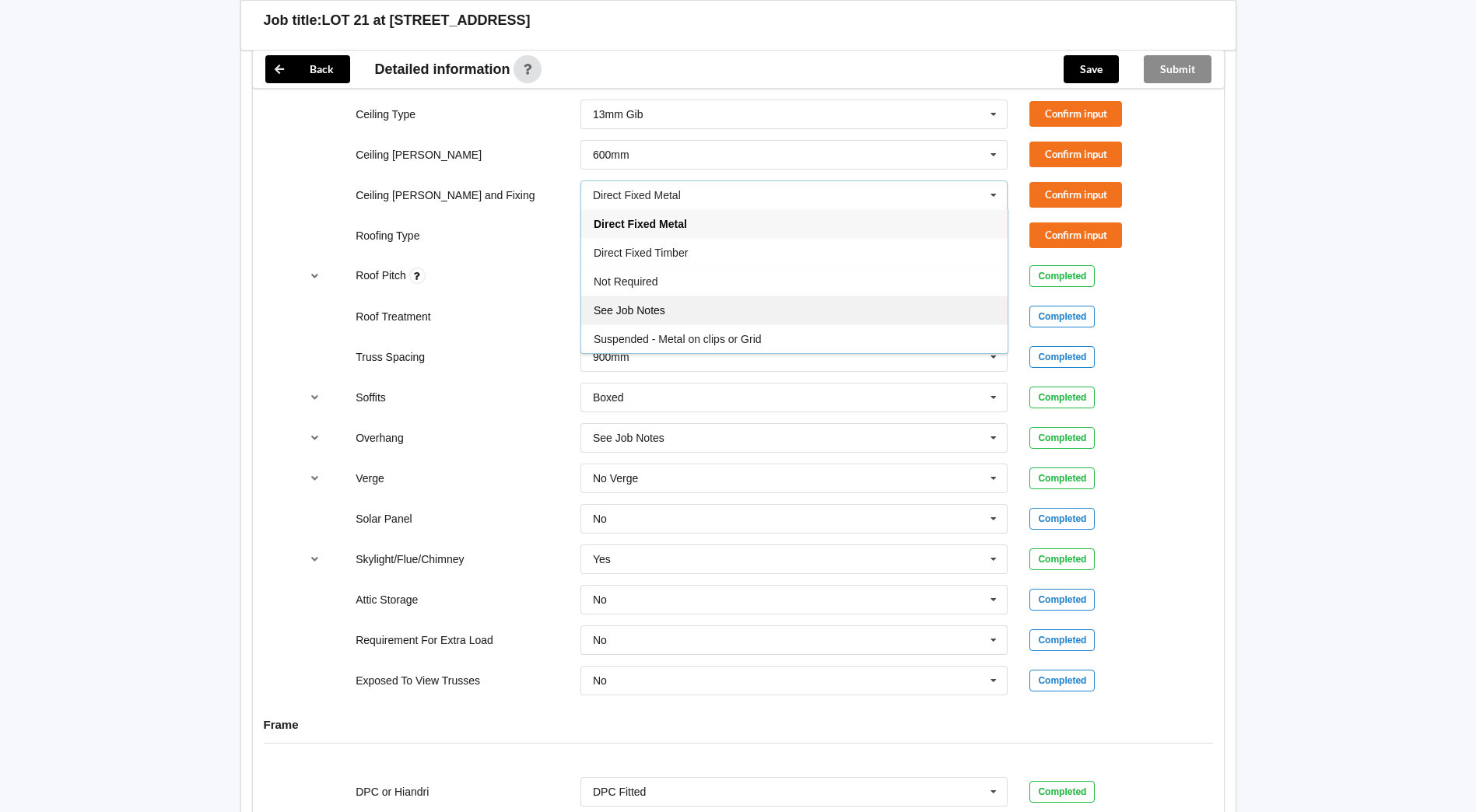
click at [629, 304] on span "See Job Notes" at bounding box center [629, 310] width 72 height 13
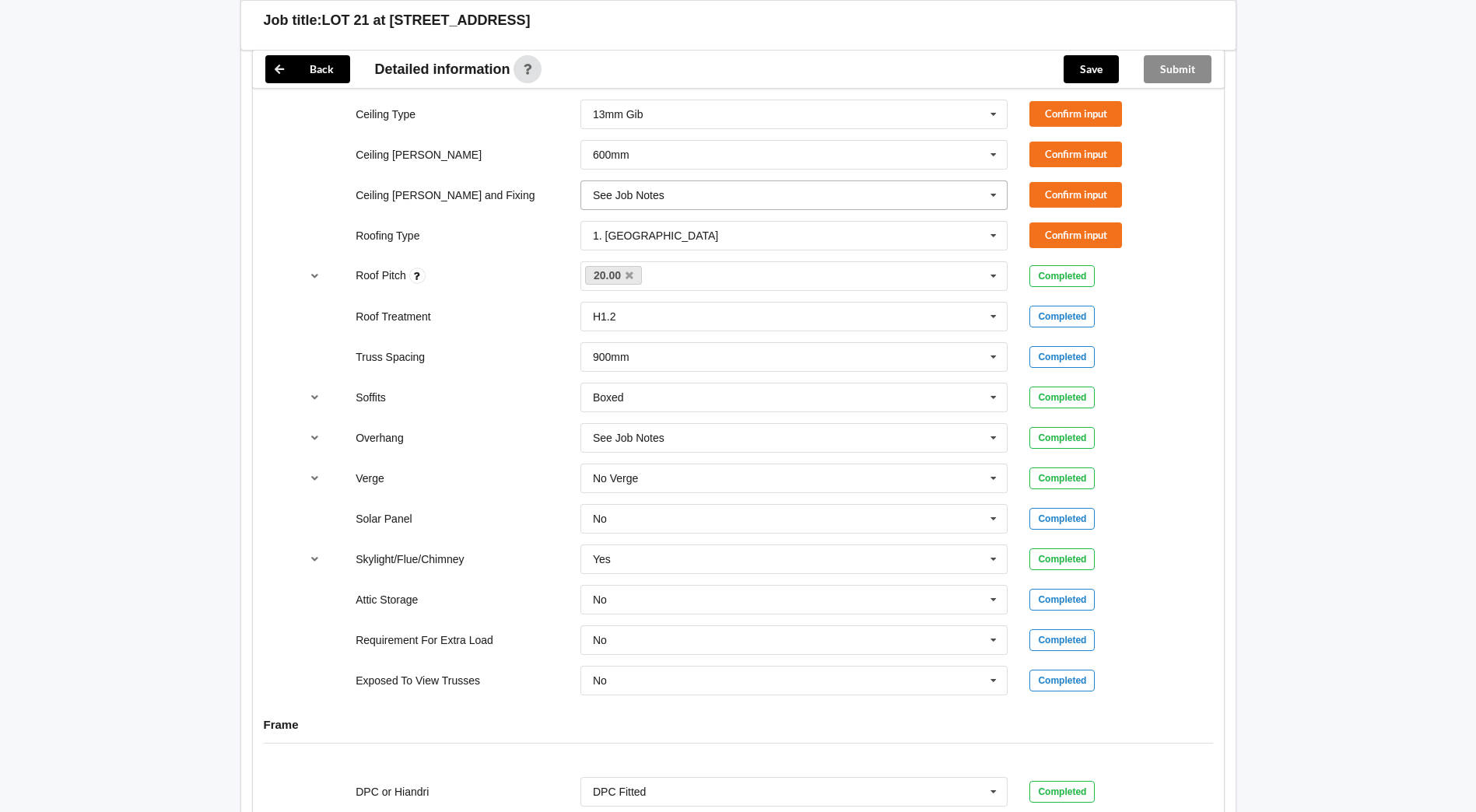
click at [759, 185] on input "text" at bounding box center [794, 195] width 427 height 28
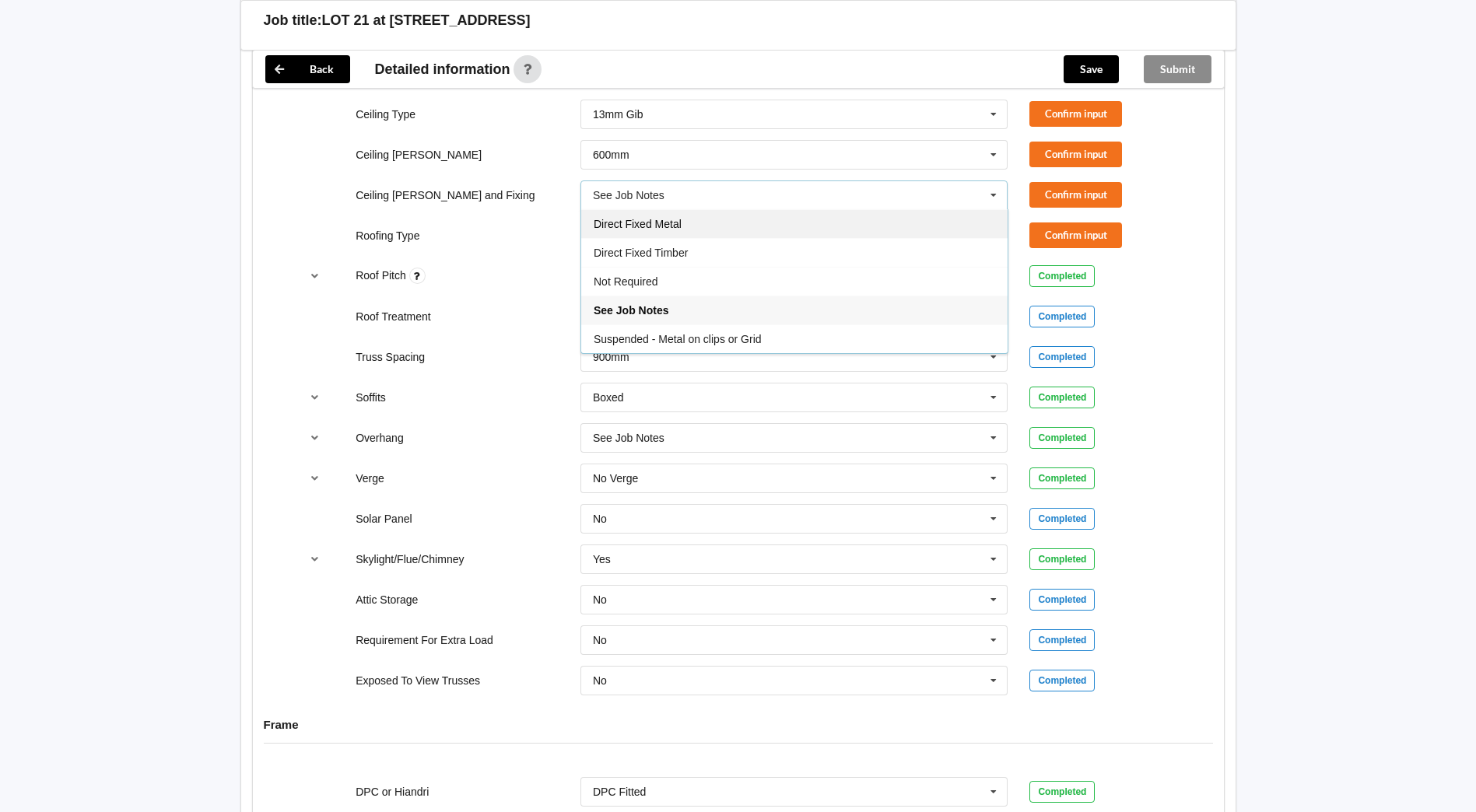
click at [715, 209] on div "Direct Fixed Metal" at bounding box center [794, 224] width 427 height 29
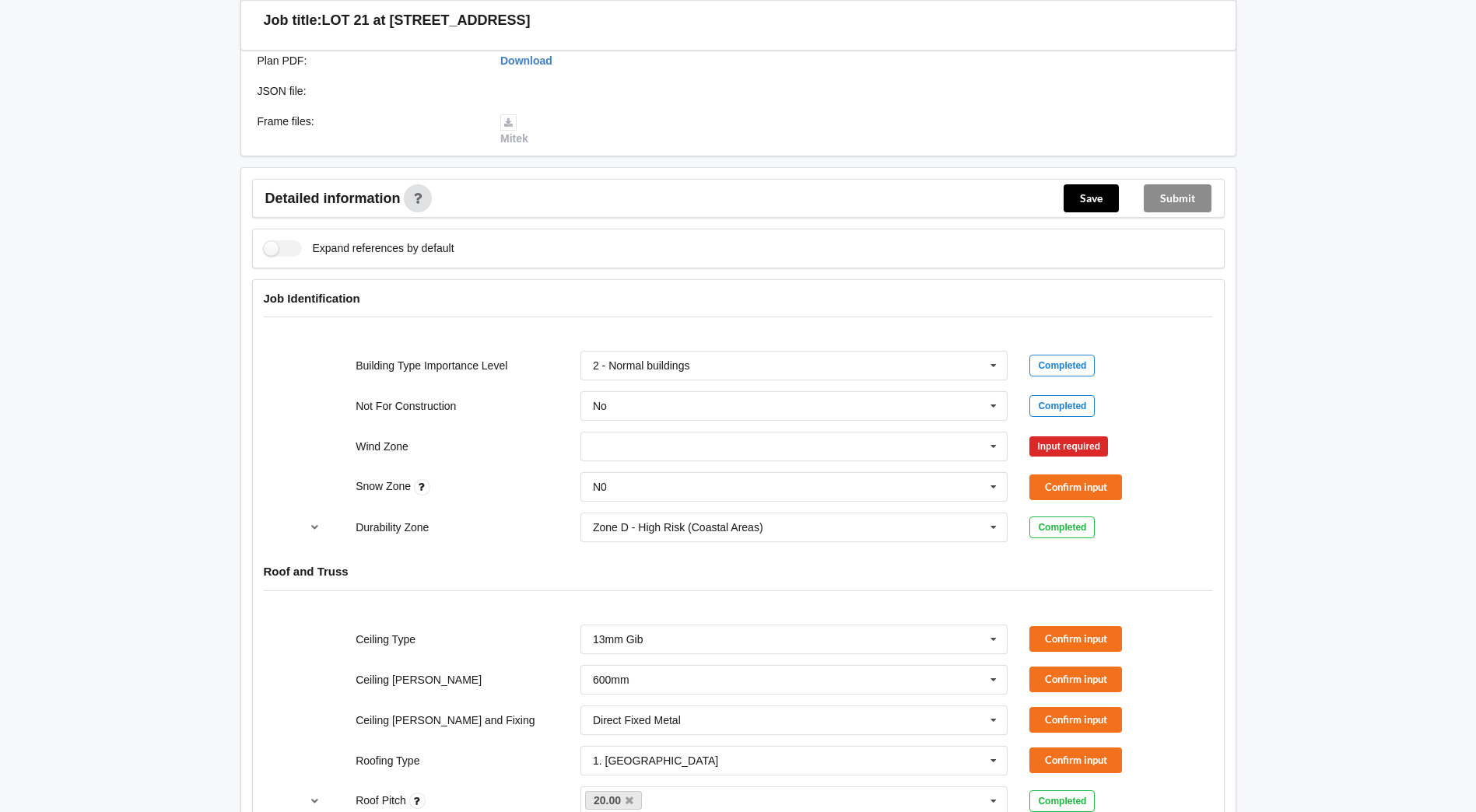
scroll to position [398, 0]
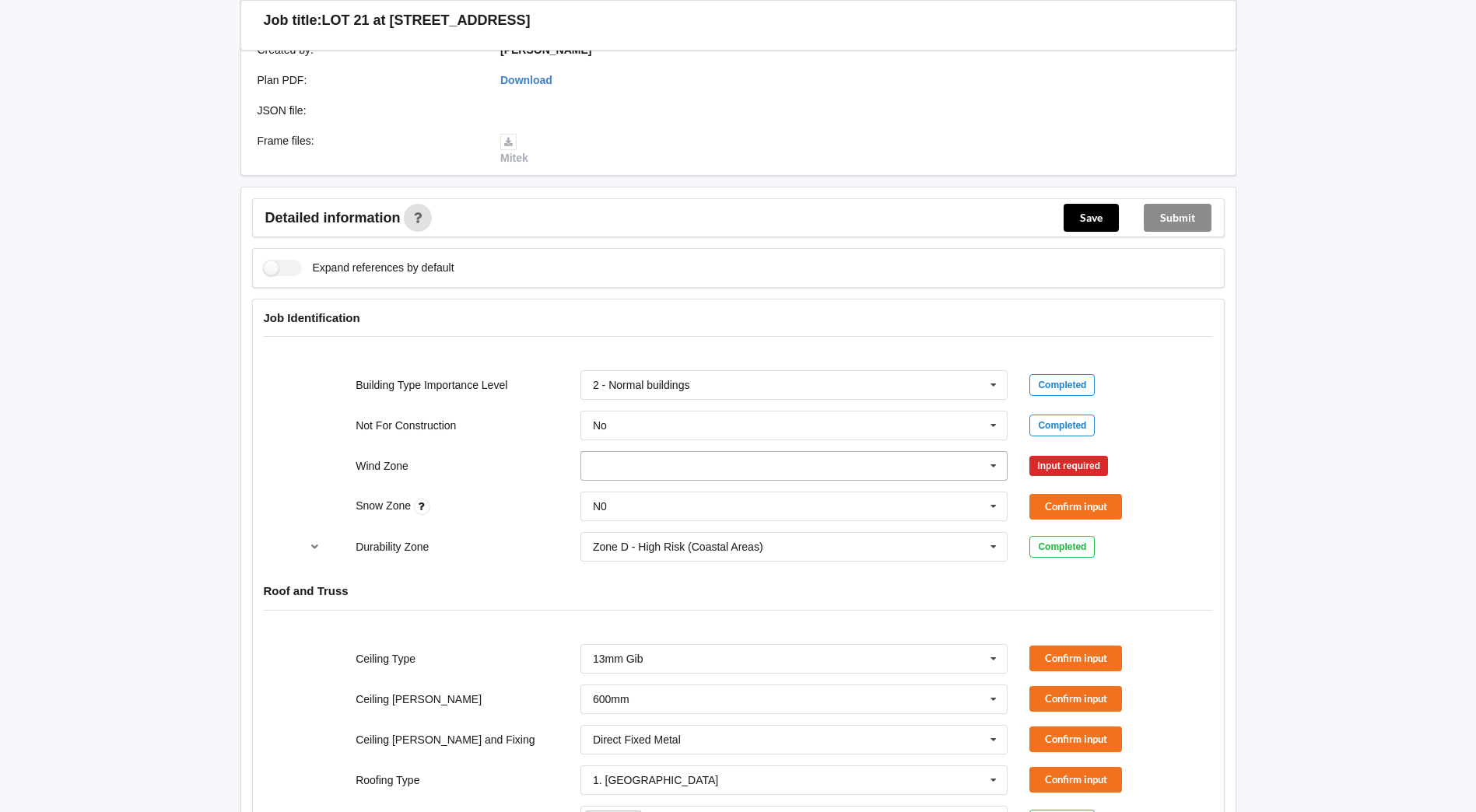
drag, startPoint x: 998, startPoint y: 456, endPoint x: 989, endPoint y: 456, distance: 9.0
click at [998, 456] on icon at bounding box center [993, 466] width 23 height 29
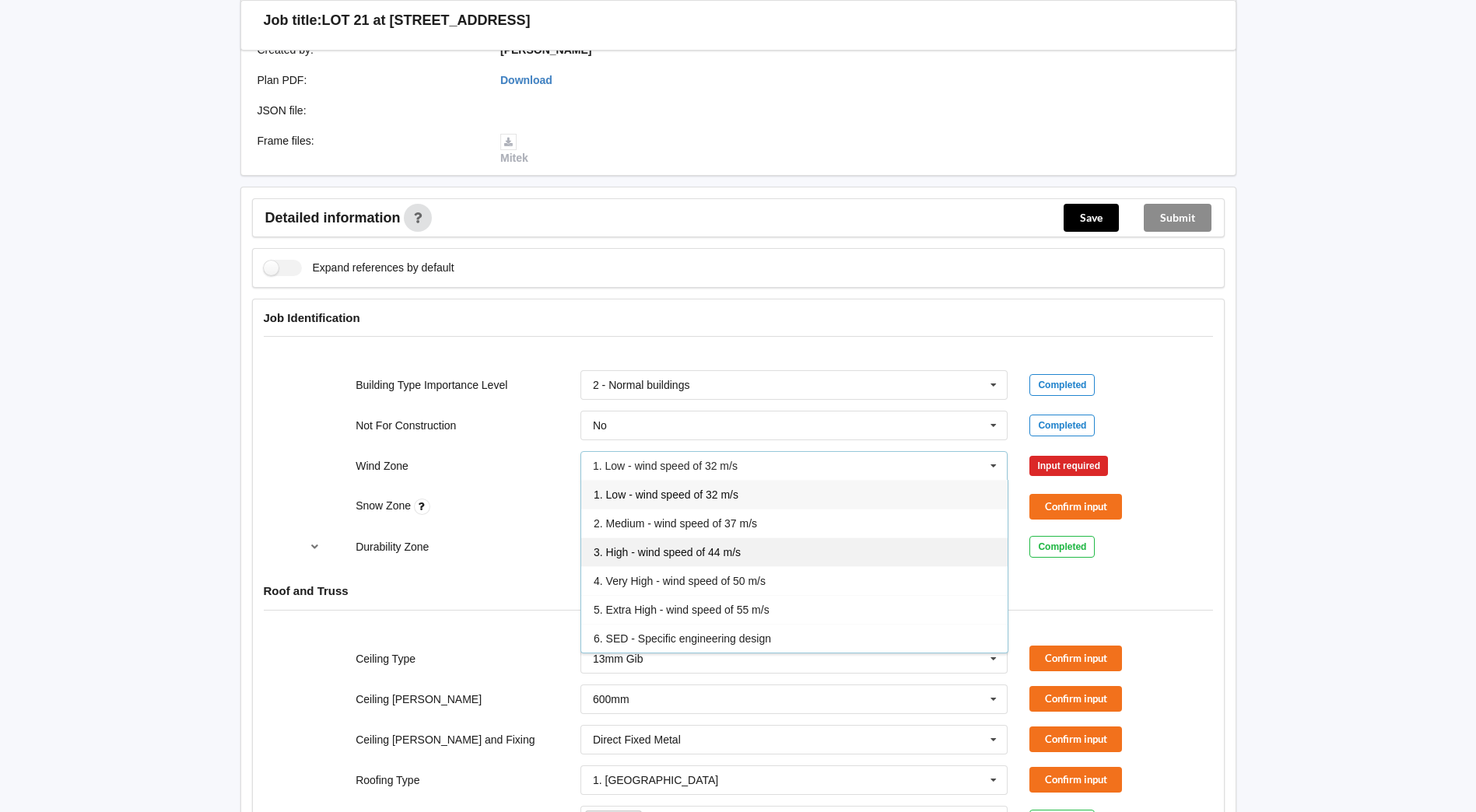
click at [670, 546] on span "3. High - wind speed of 44 m/s" at bounding box center [666, 552] width 147 height 13
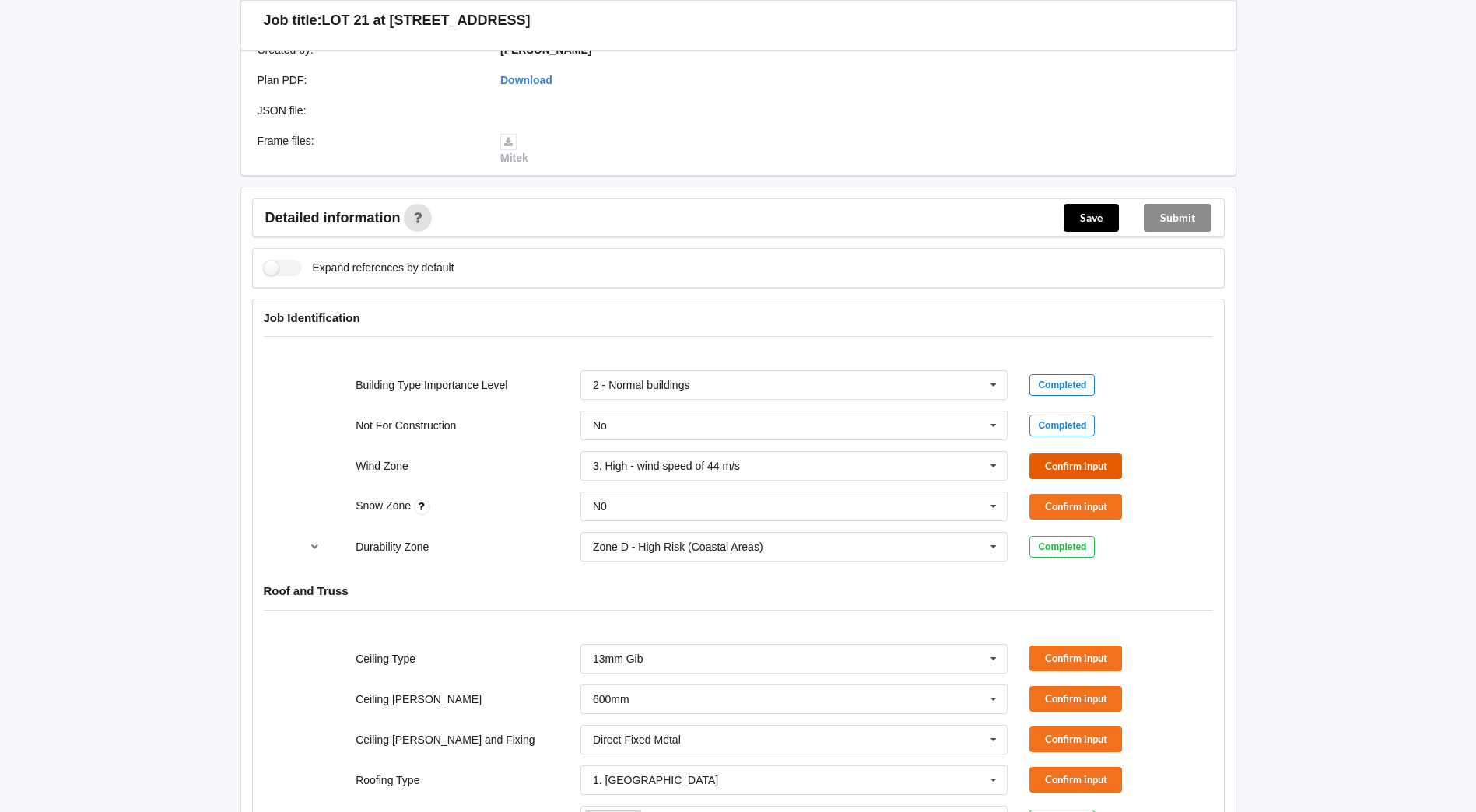
click at [1086, 457] on button "Confirm input" at bounding box center [1074, 466] width 92 height 26
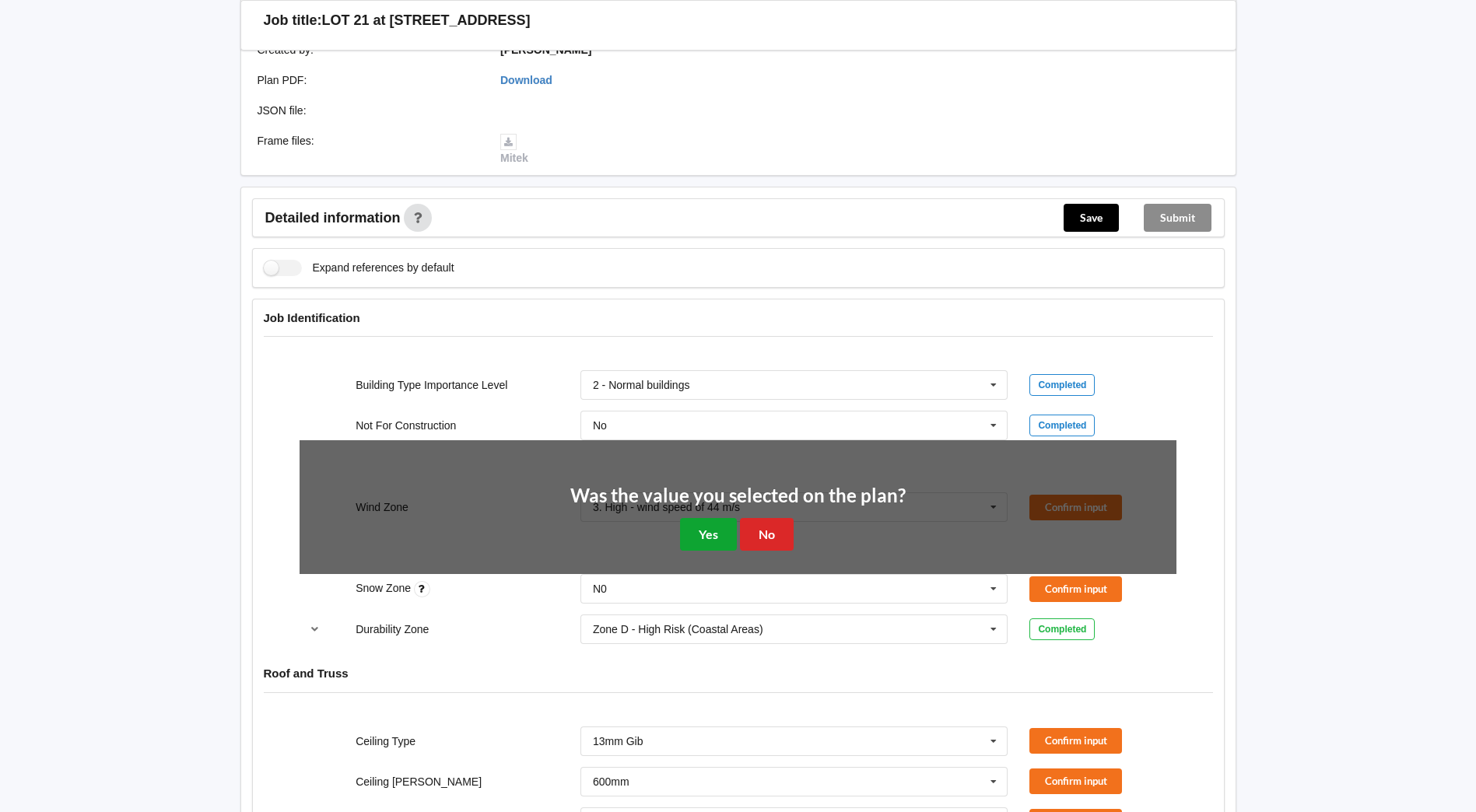
click at [705, 518] on button "Yes" at bounding box center [708, 534] width 56 height 32
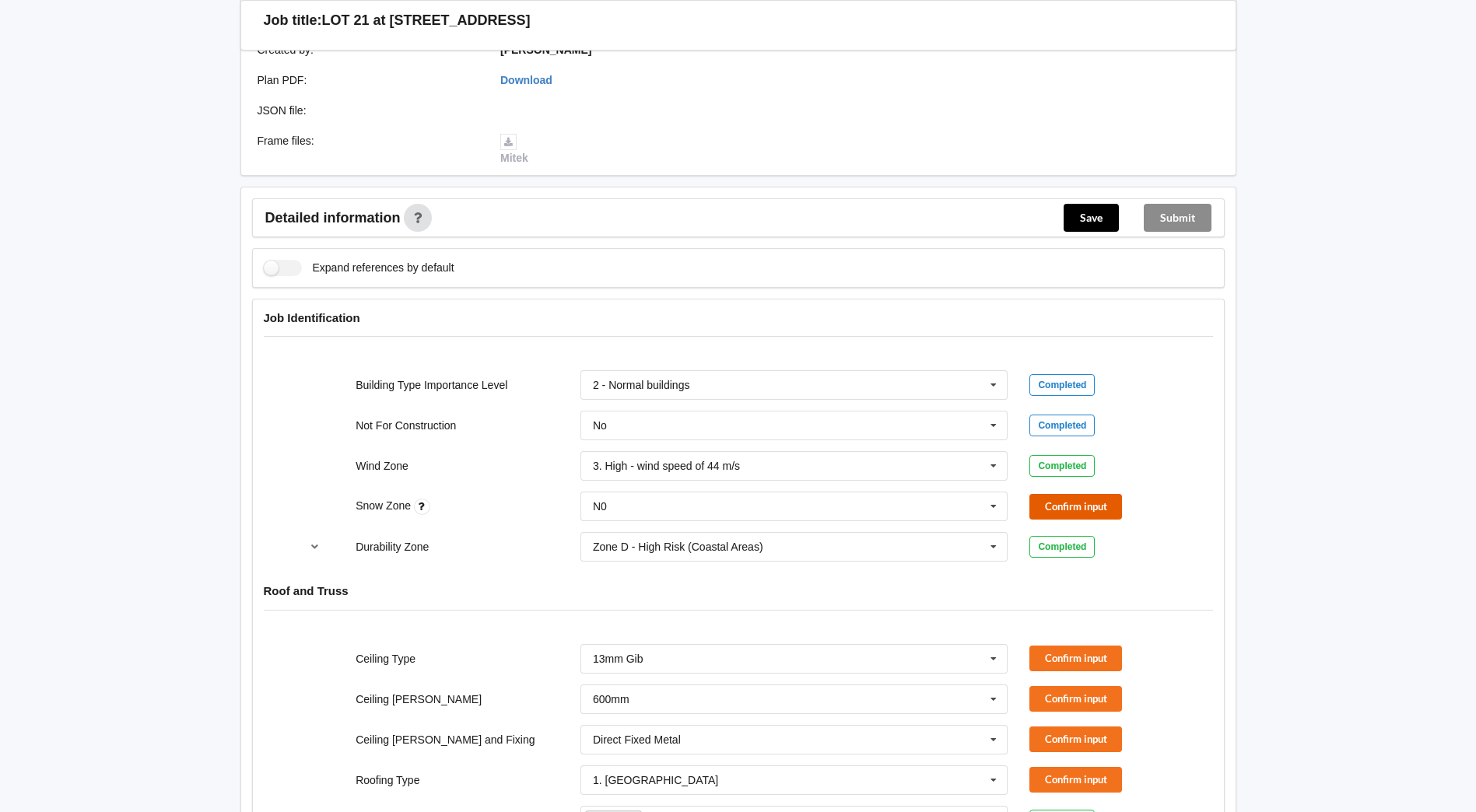
click at [1115, 494] on button "Confirm input" at bounding box center [1074, 506] width 92 height 26
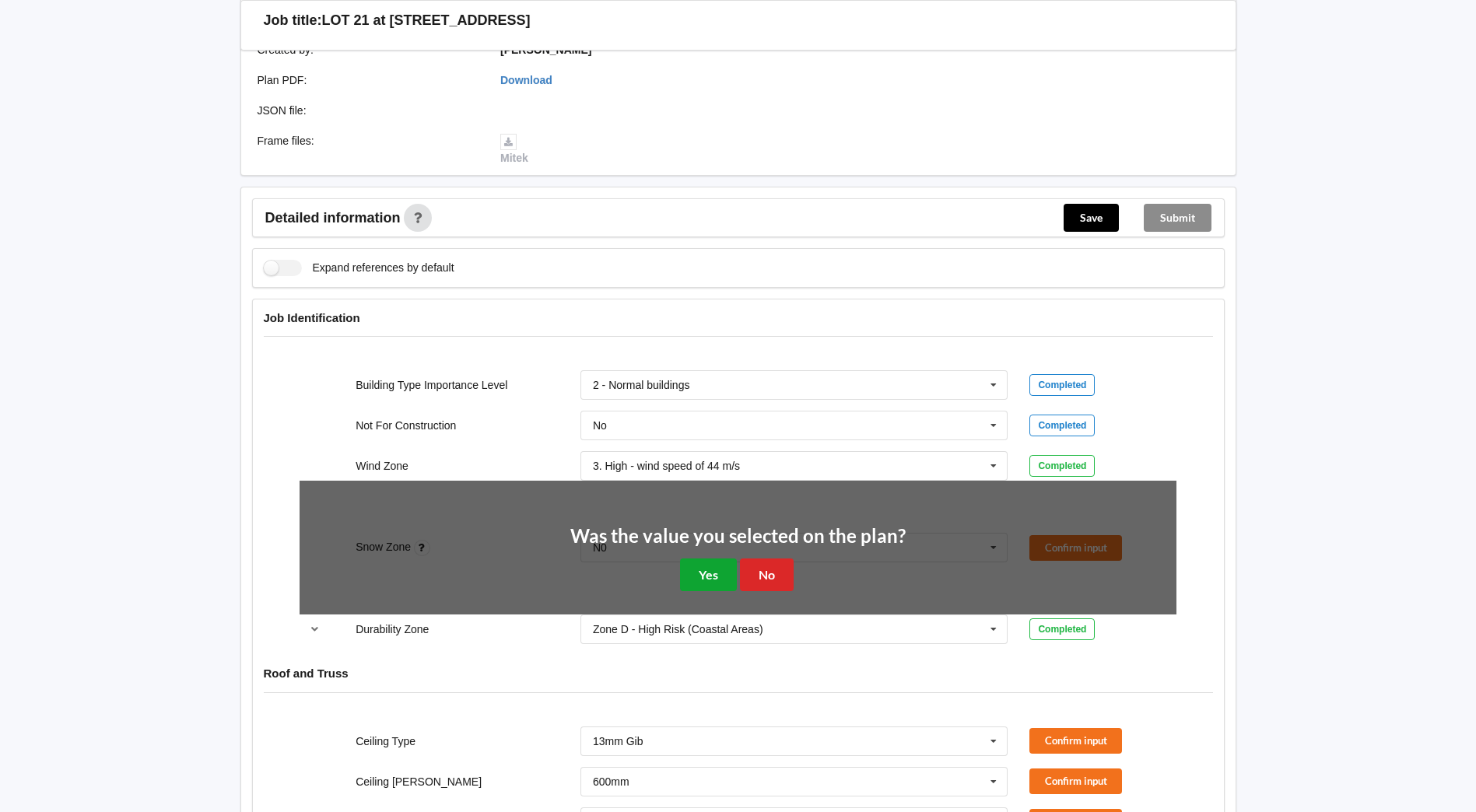
click at [707, 558] on button "Yes" at bounding box center [708, 574] width 56 height 32
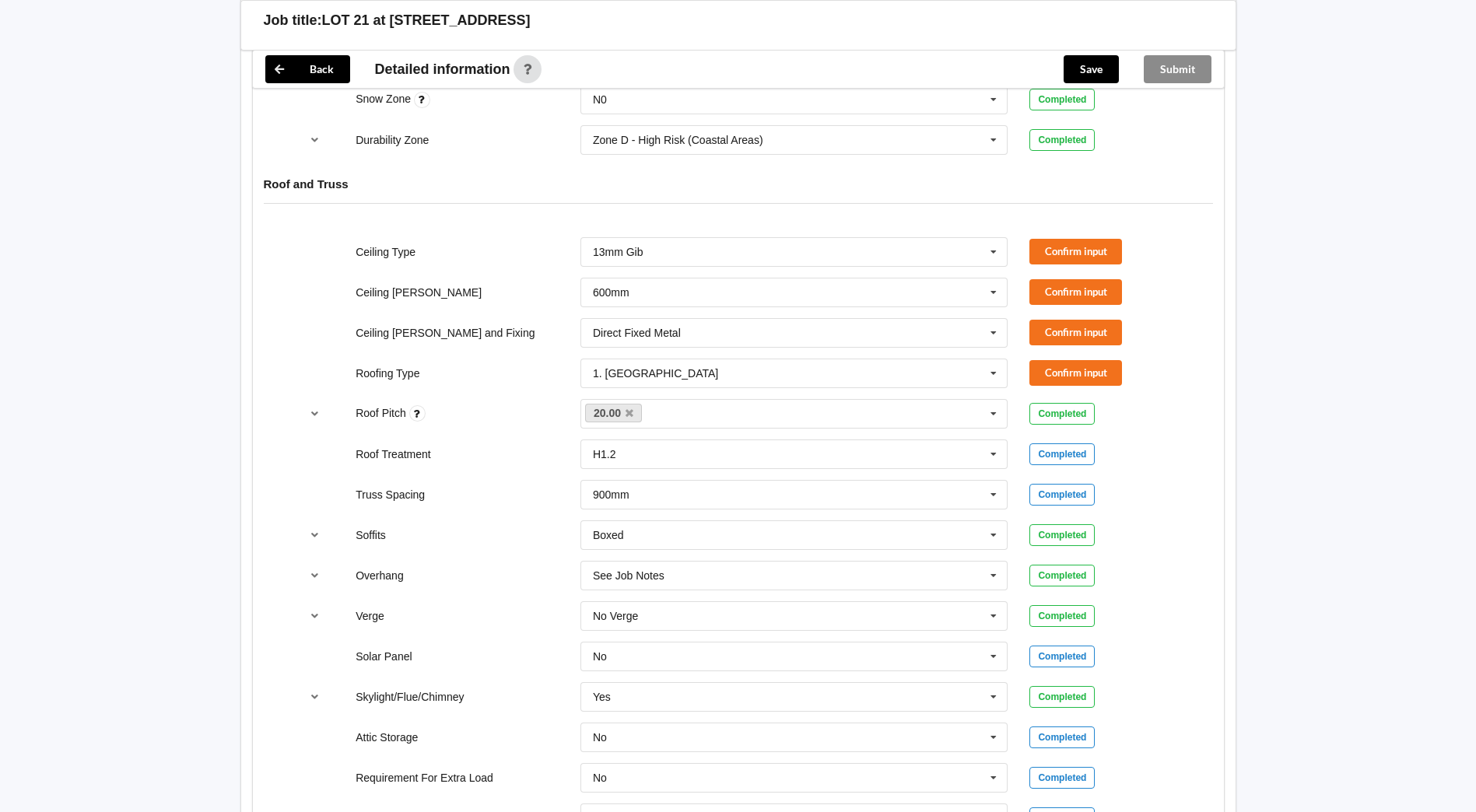
scroll to position [787, 0]
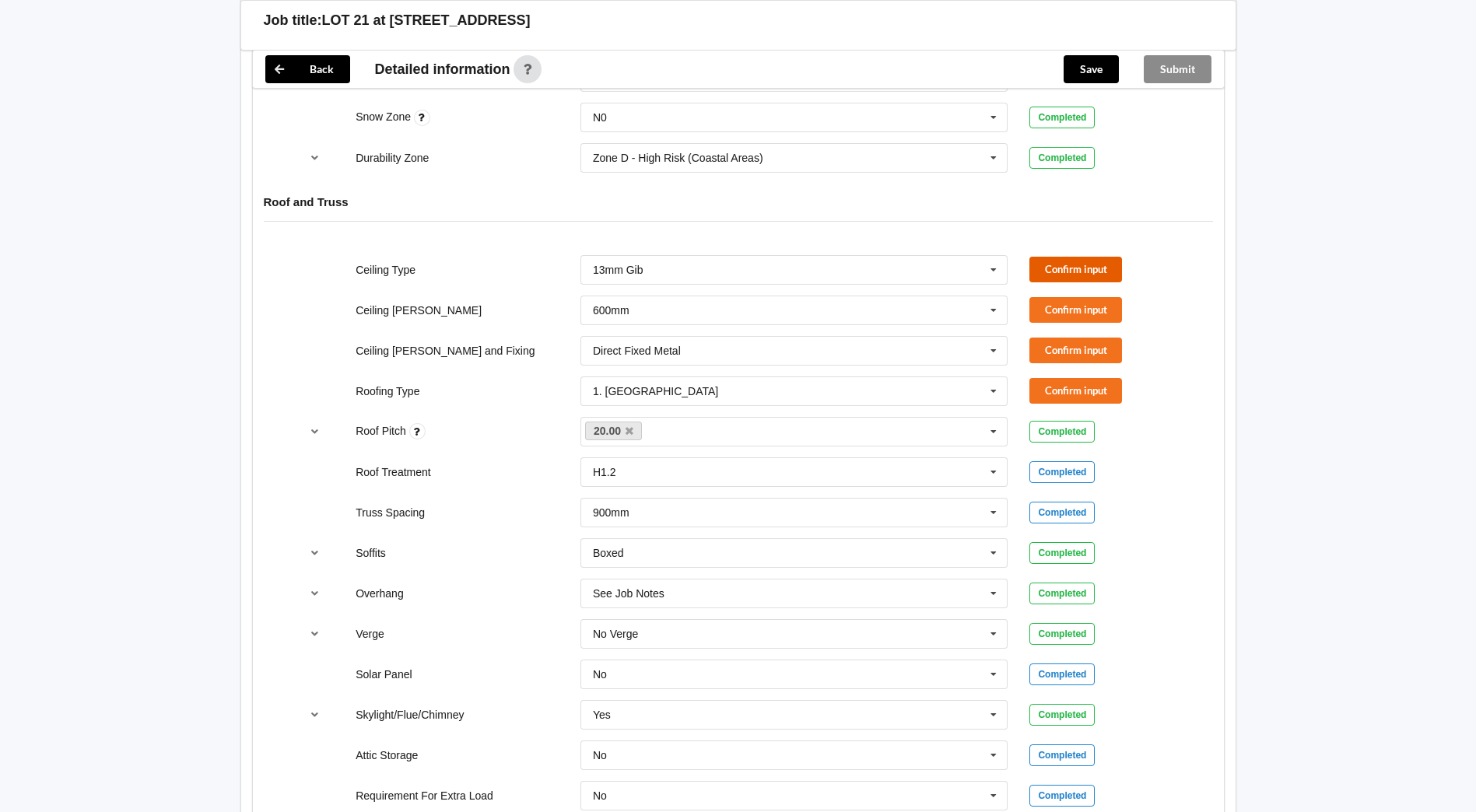
click at [1092, 259] on button "Confirm input" at bounding box center [1074, 269] width 92 height 26
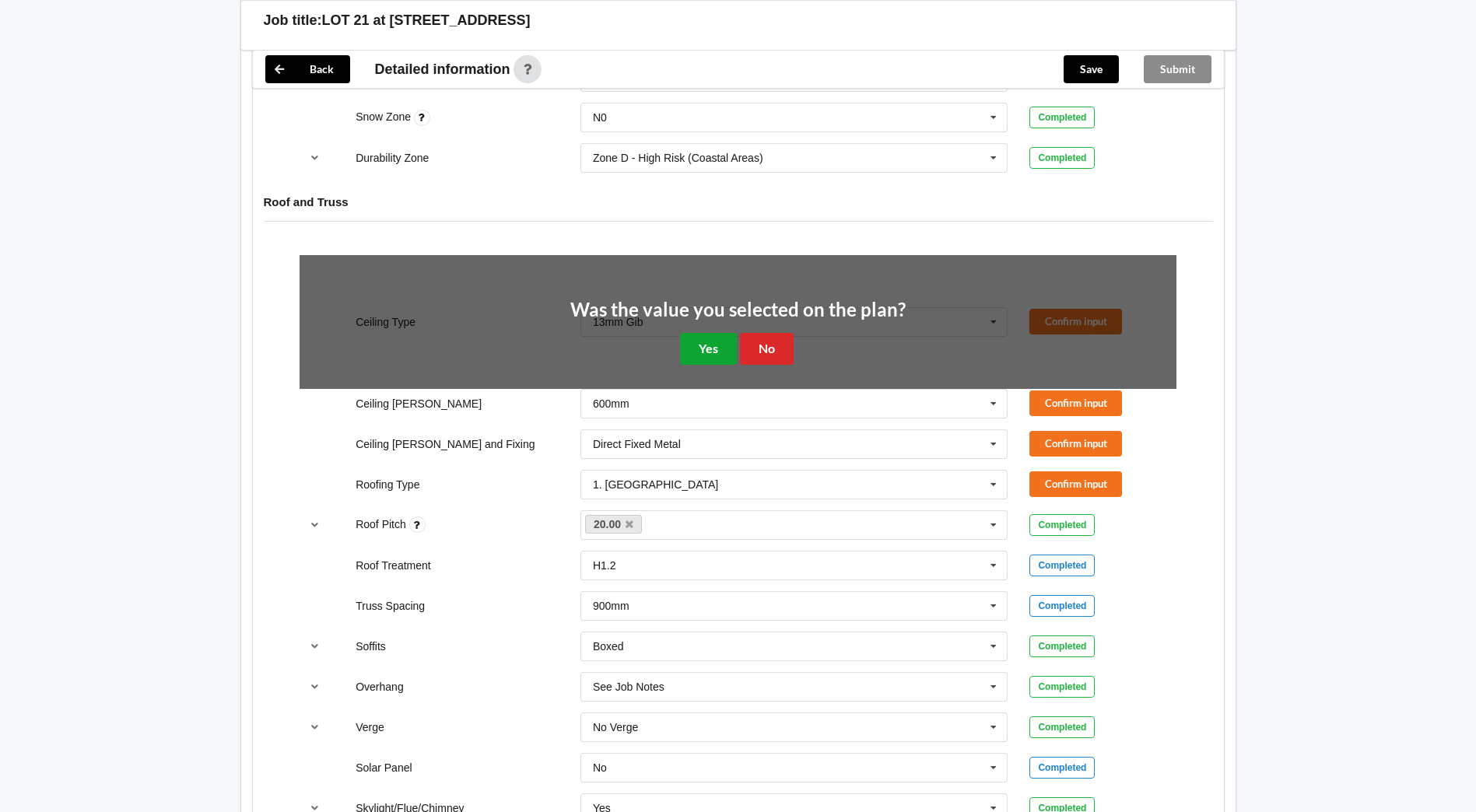
click at [686, 333] on button "Yes" at bounding box center [708, 349] width 56 height 32
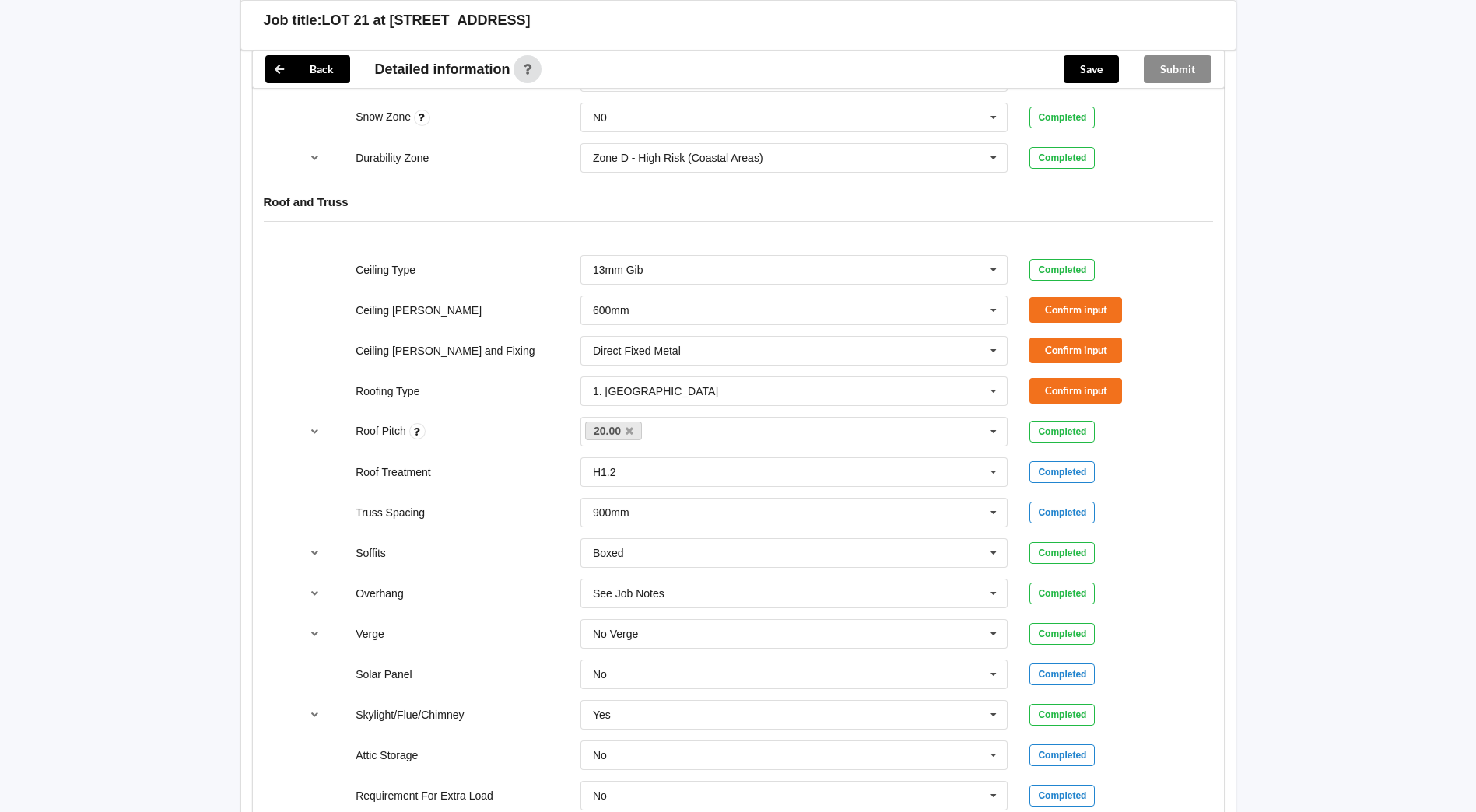
click at [1124, 297] on div "Confirm input" at bounding box center [1102, 309] width 147 height 26
click at [1103, 297] on button "Confirm input" at bounding box center [1074, 309] width 92 height 26
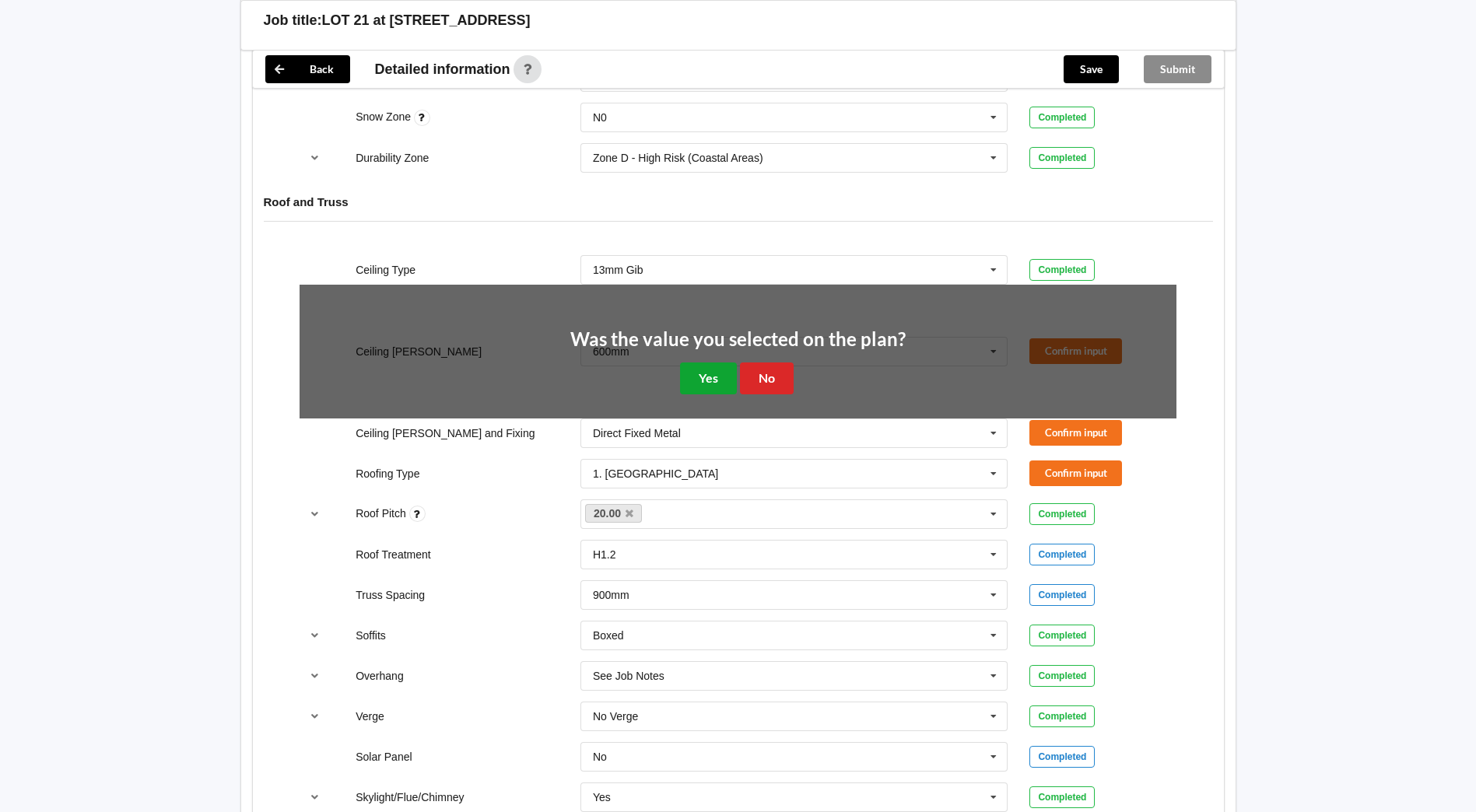
click at [716, 362] on button "Yes" at bounding box center [708, 378] width 56 height 32
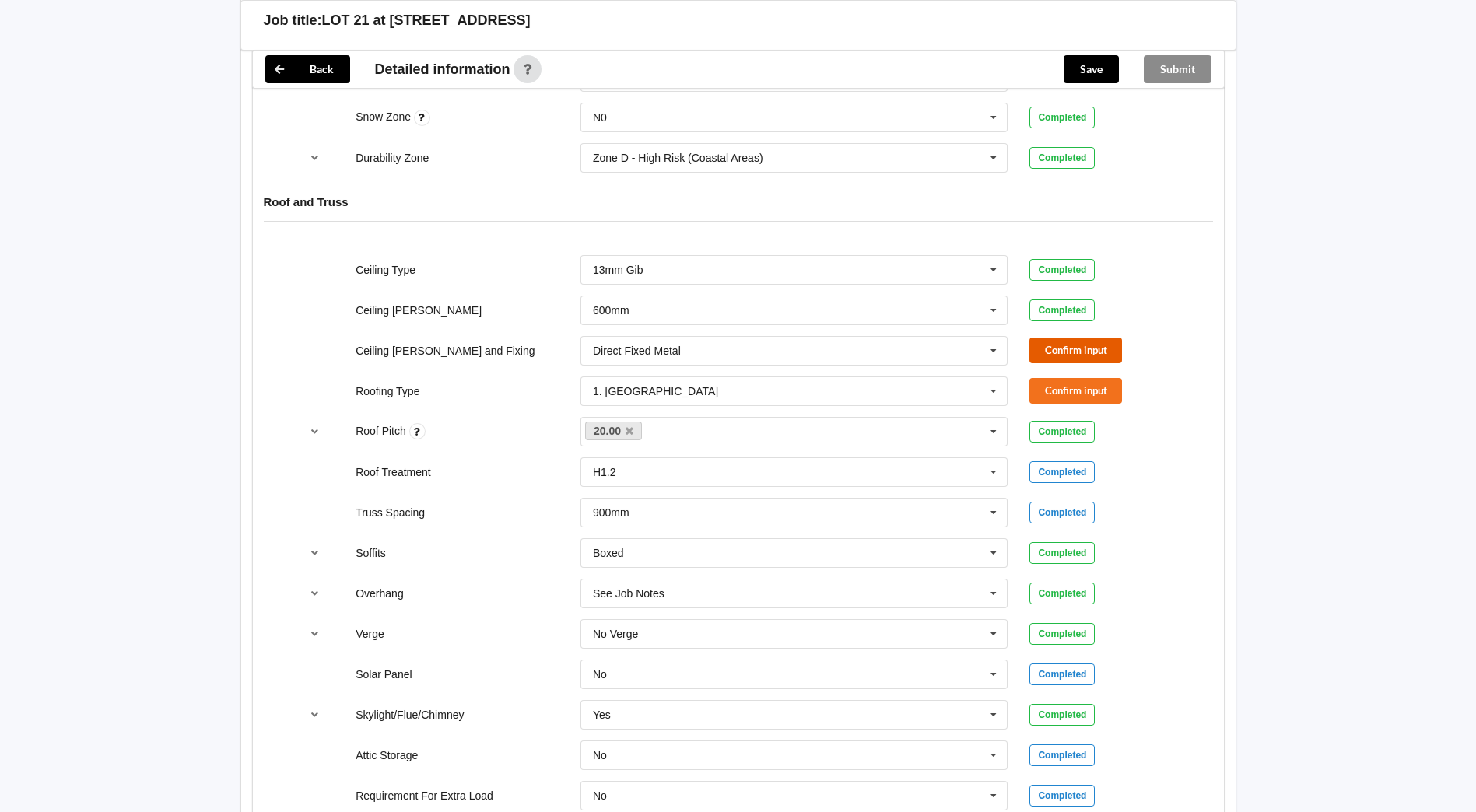
click at [1111, 343] on button "Confirm input" at bounding box center [1074, 350] width 92 height 26
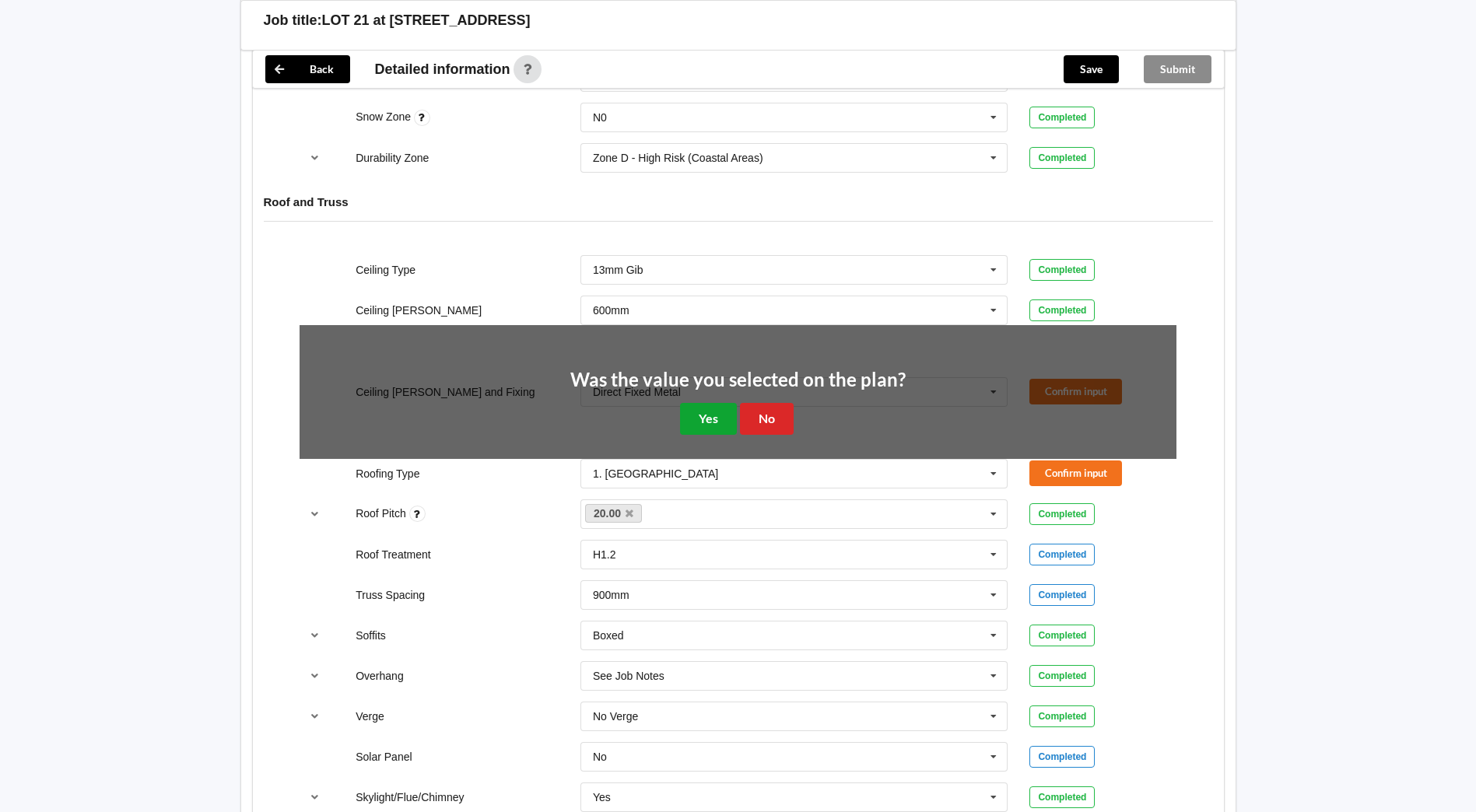
click at [734, 402] on button "Yes" at bounding box center [708, 419] width 56 height 32
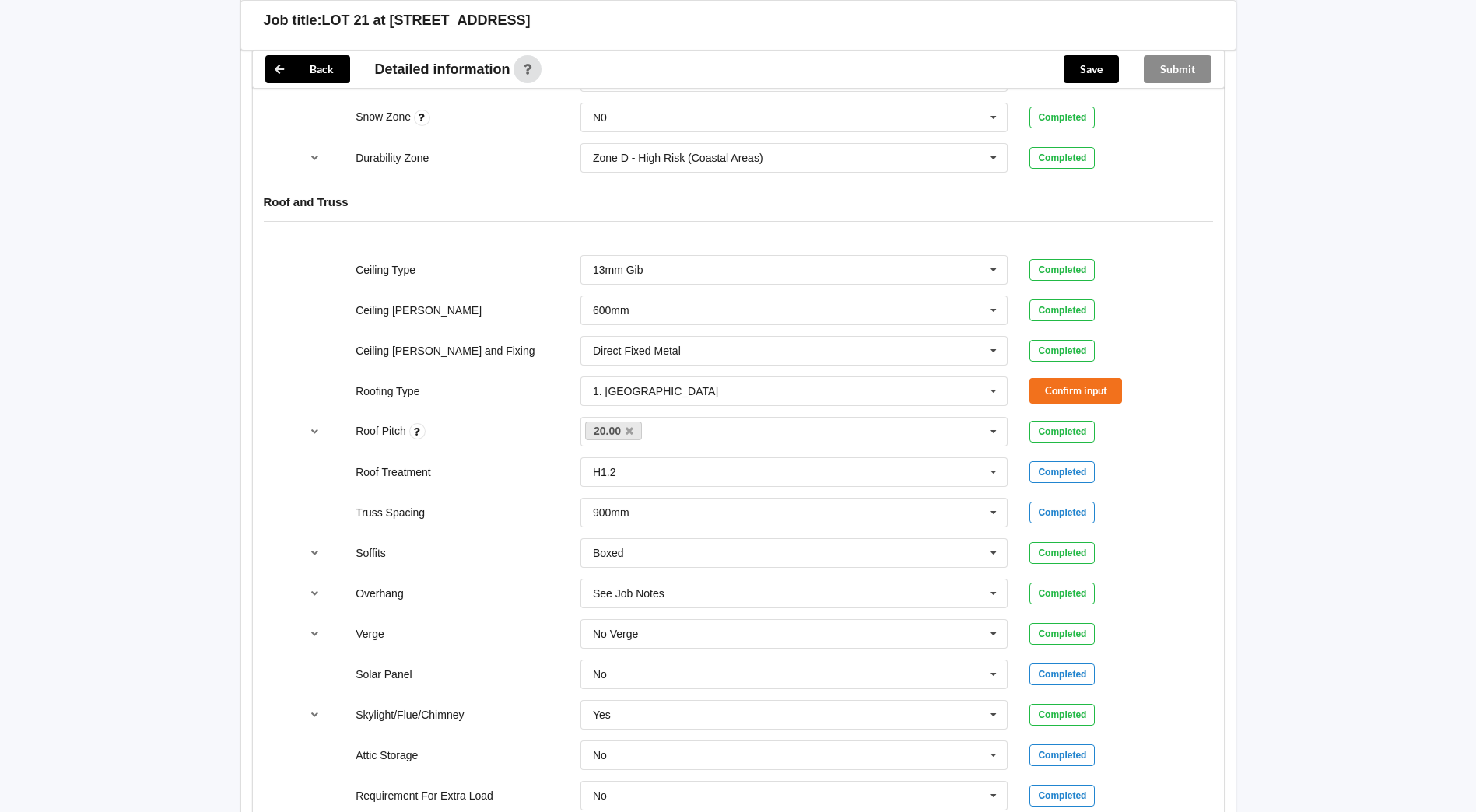
click at [1110, 406] on div "Roof Pitch 20.00 None Completed" at bounding box center [738, 431] width 898 height 51
click at [1106, 385] on button "Confirm input" at bounding box center [1074, 391] width 92 height 26
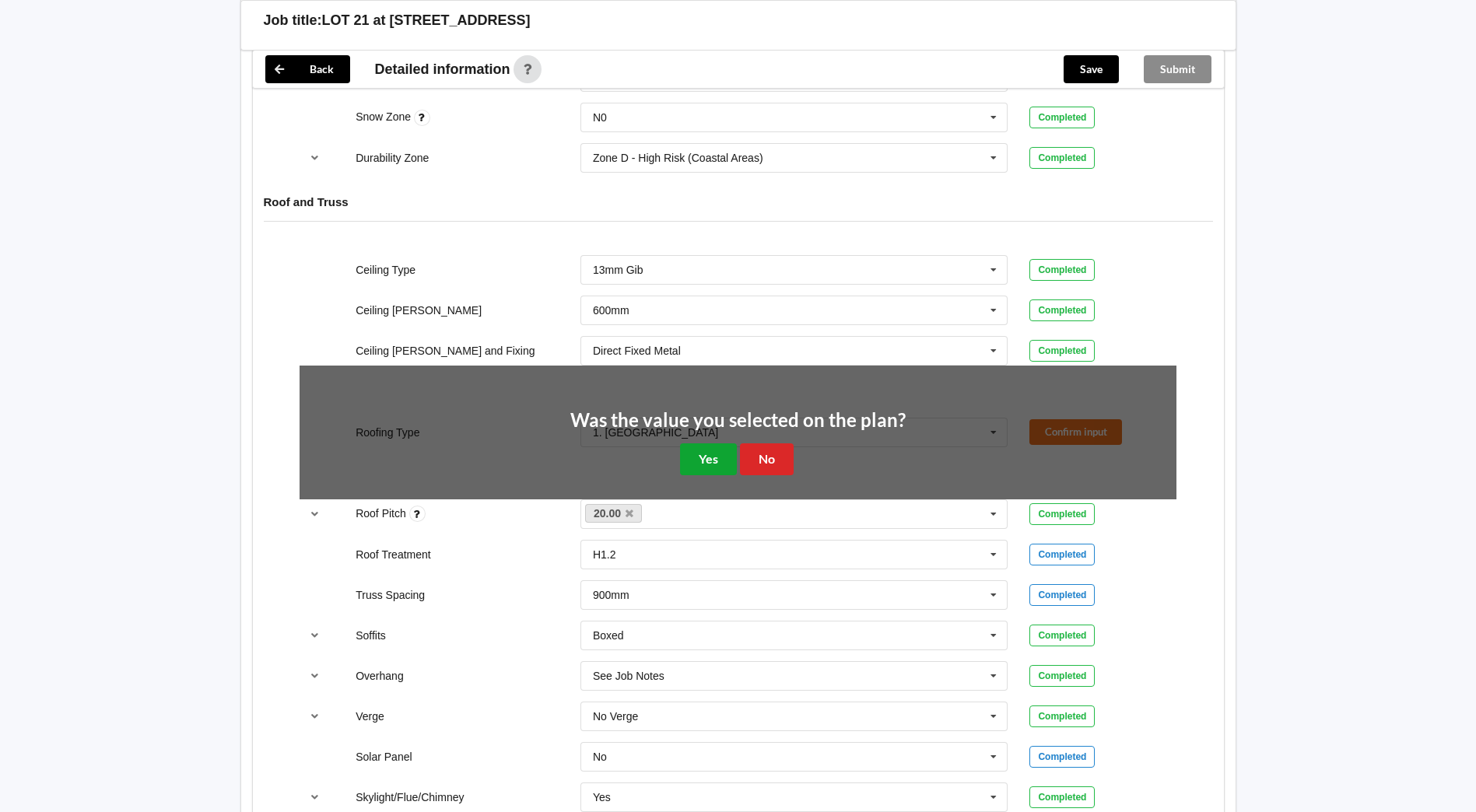
click at [692, 444] on button "Yes" at bounding box center [708, 460] width 56 height 32
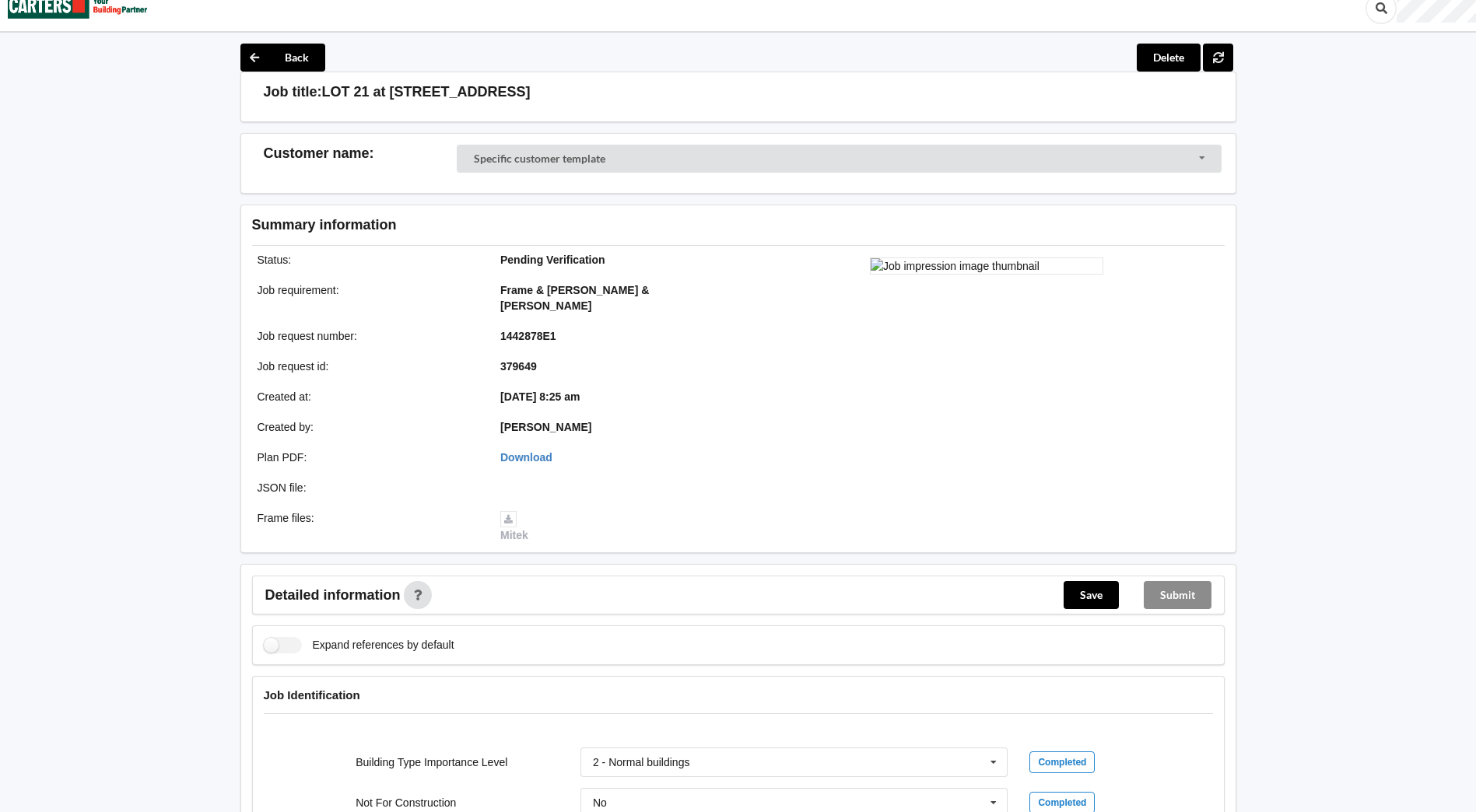
scroll to position [0, 0]
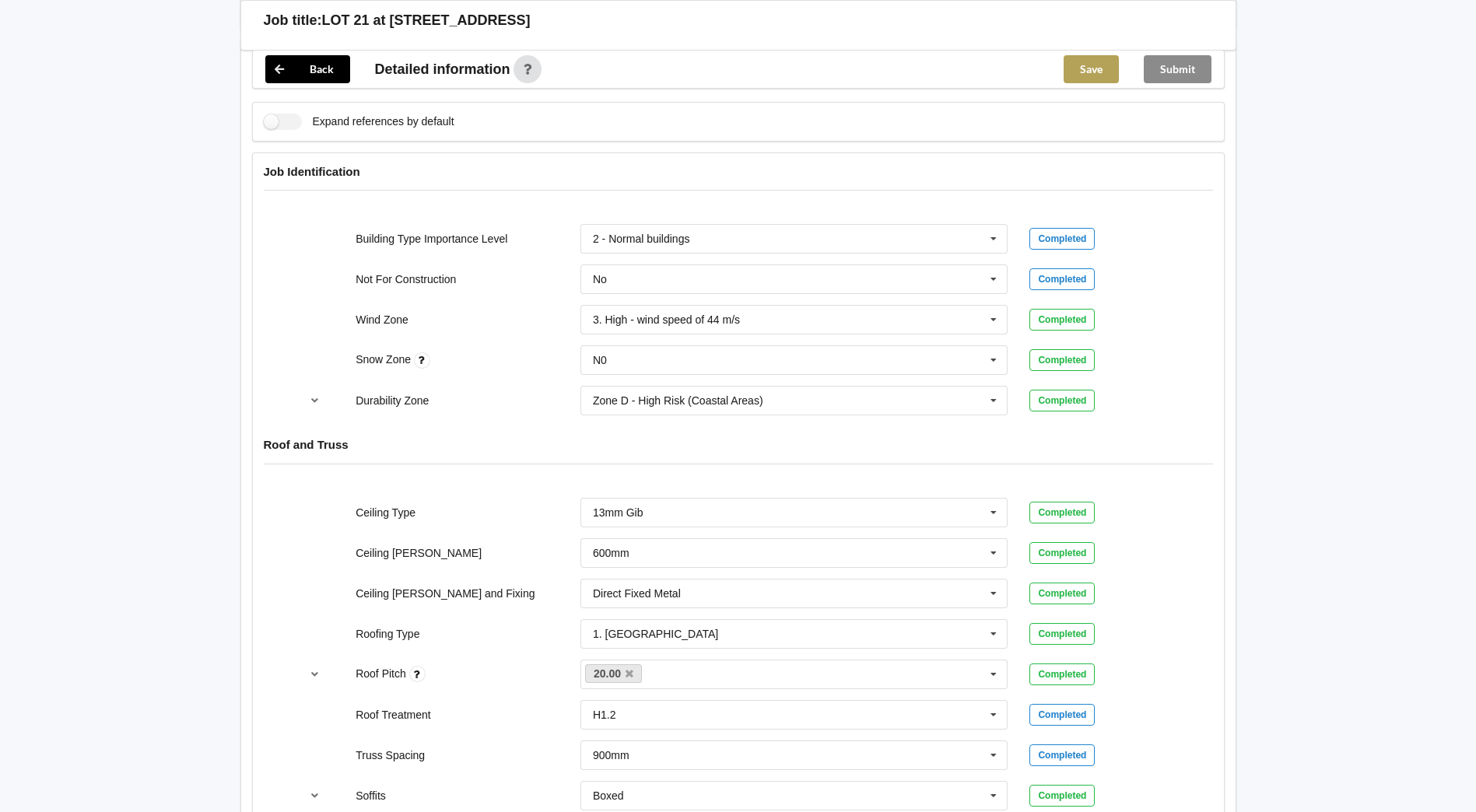
click at [1074, 74] on button "Save" at bounding box center [1091, 69] width 55 height 28
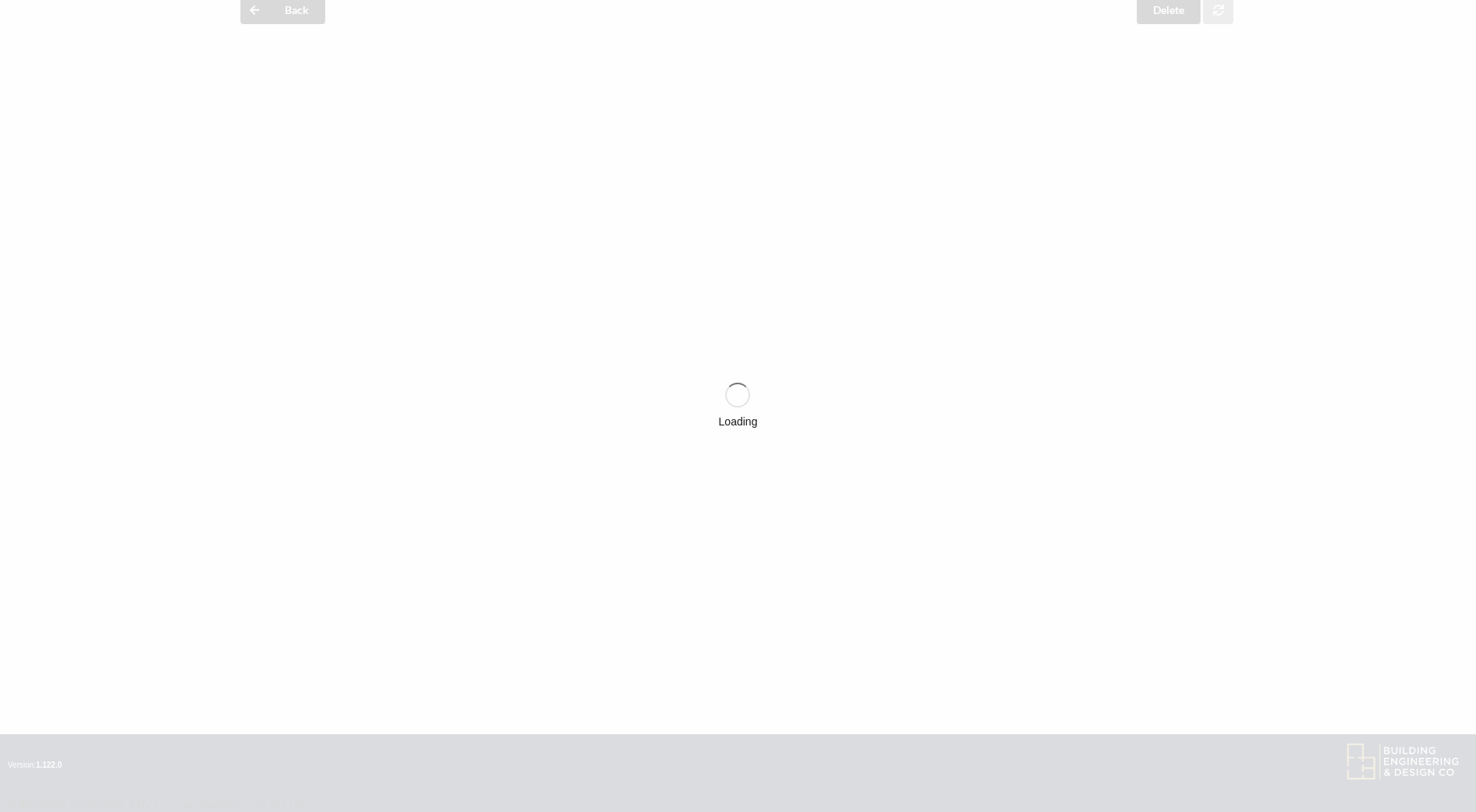
scroll to position [545, 0]
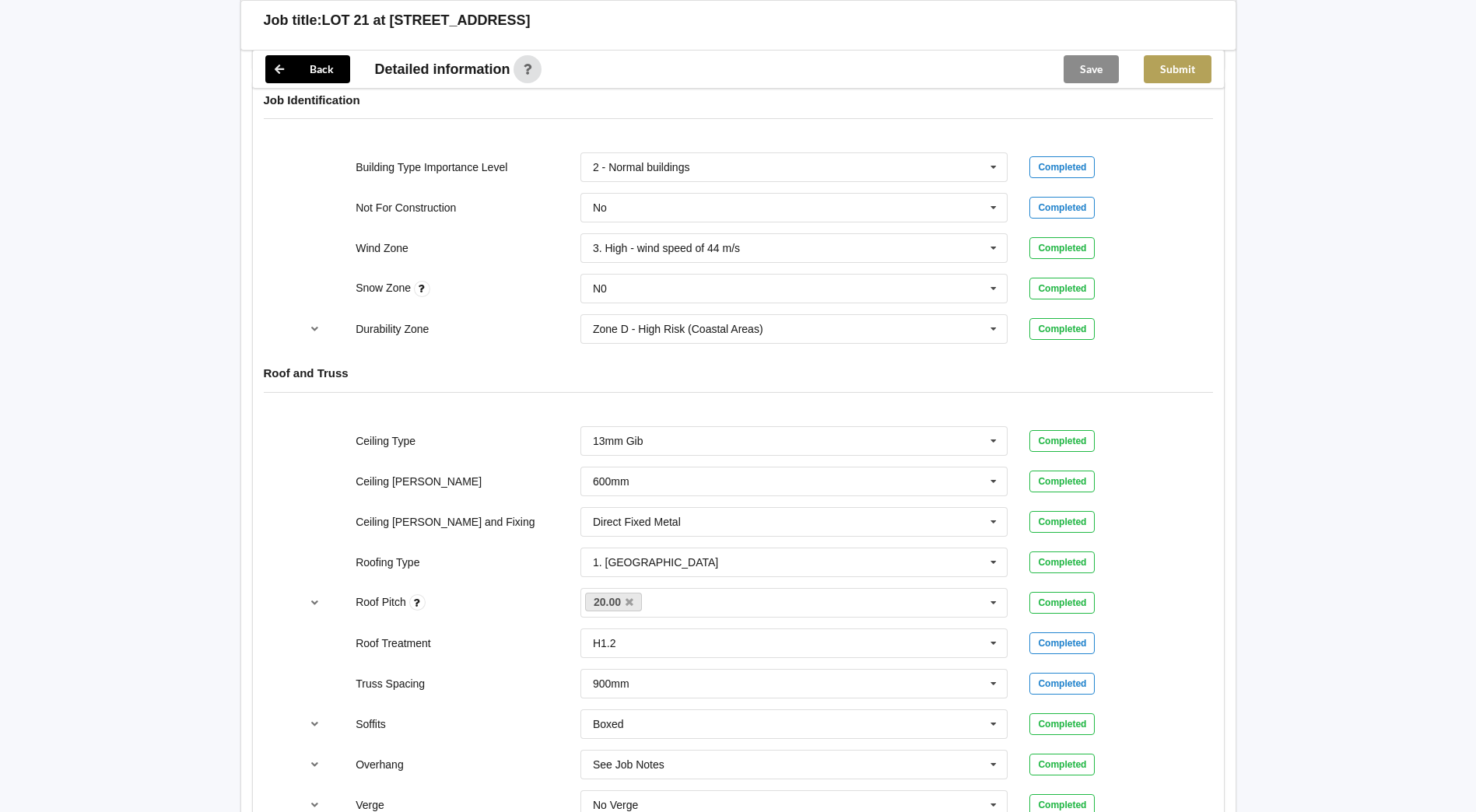
click at [1182, 74] on button "Submit" at bounding box center [1177, 69] width 68 height 28
